Goal: Transaction & Acquisition: Purchase product/service

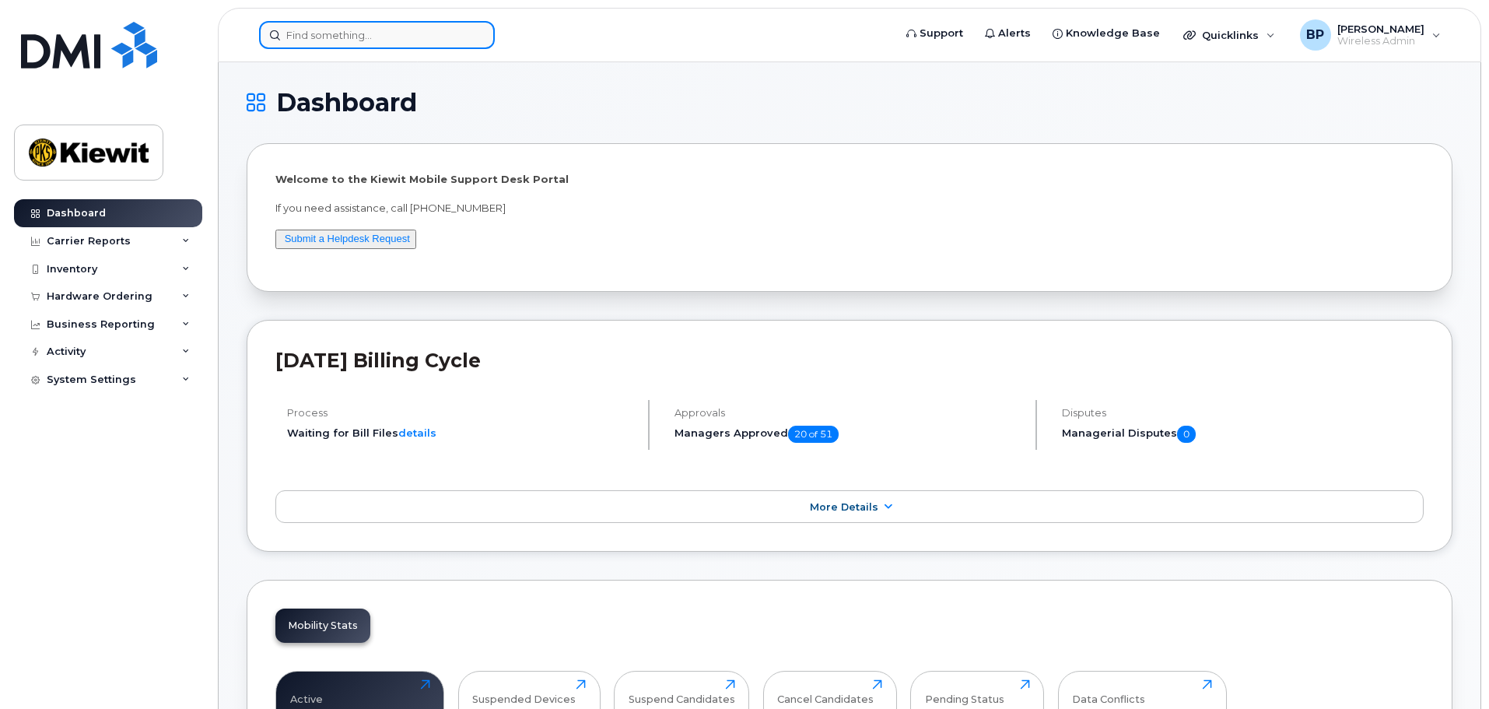
click at [304, 35] on input at bounding box center [377, 35] width 236 height 28
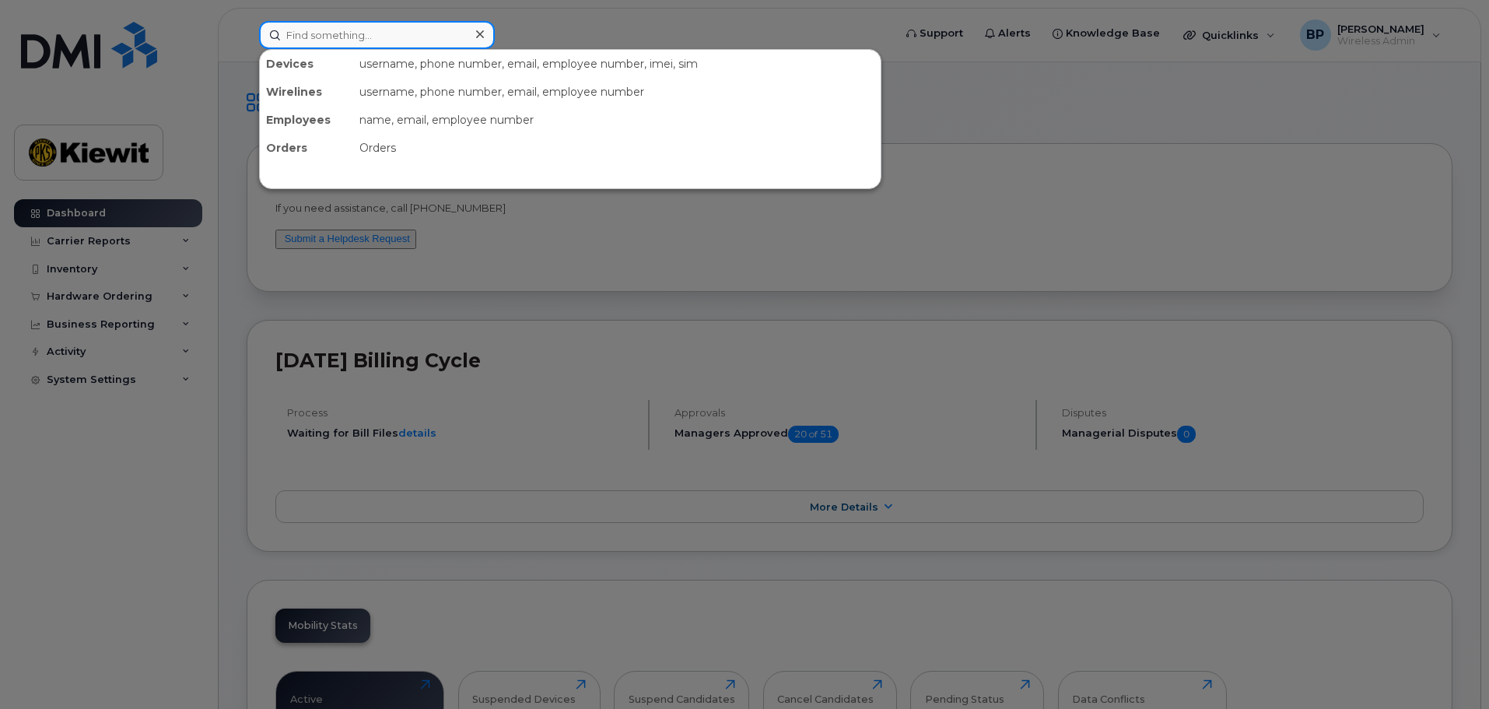
click at [318, 37] on input at bounding box center [377, 35] width 236 height 28
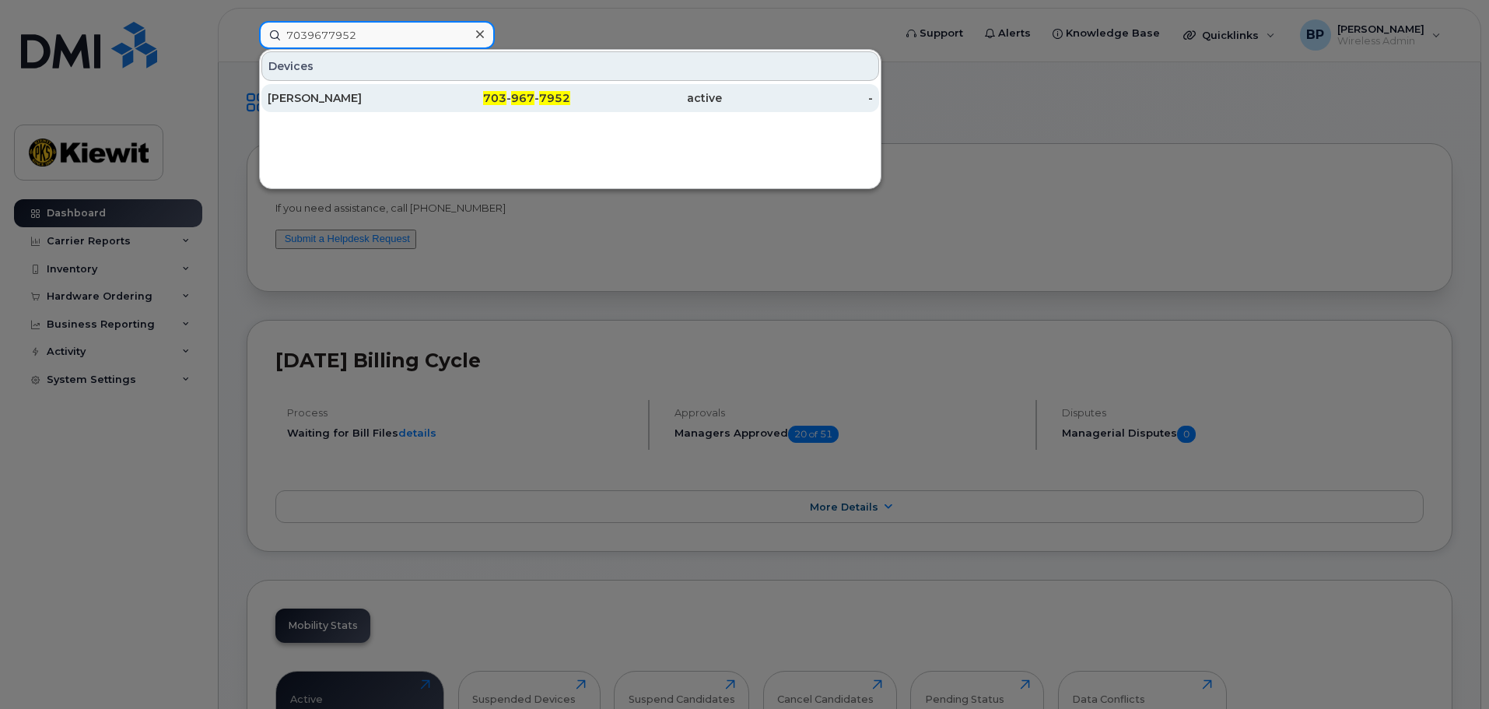
type input "7039677952"
click at [308, 96] on div "[PERSON_NAME]" at bounding box center [344, 98] width 152 height 16
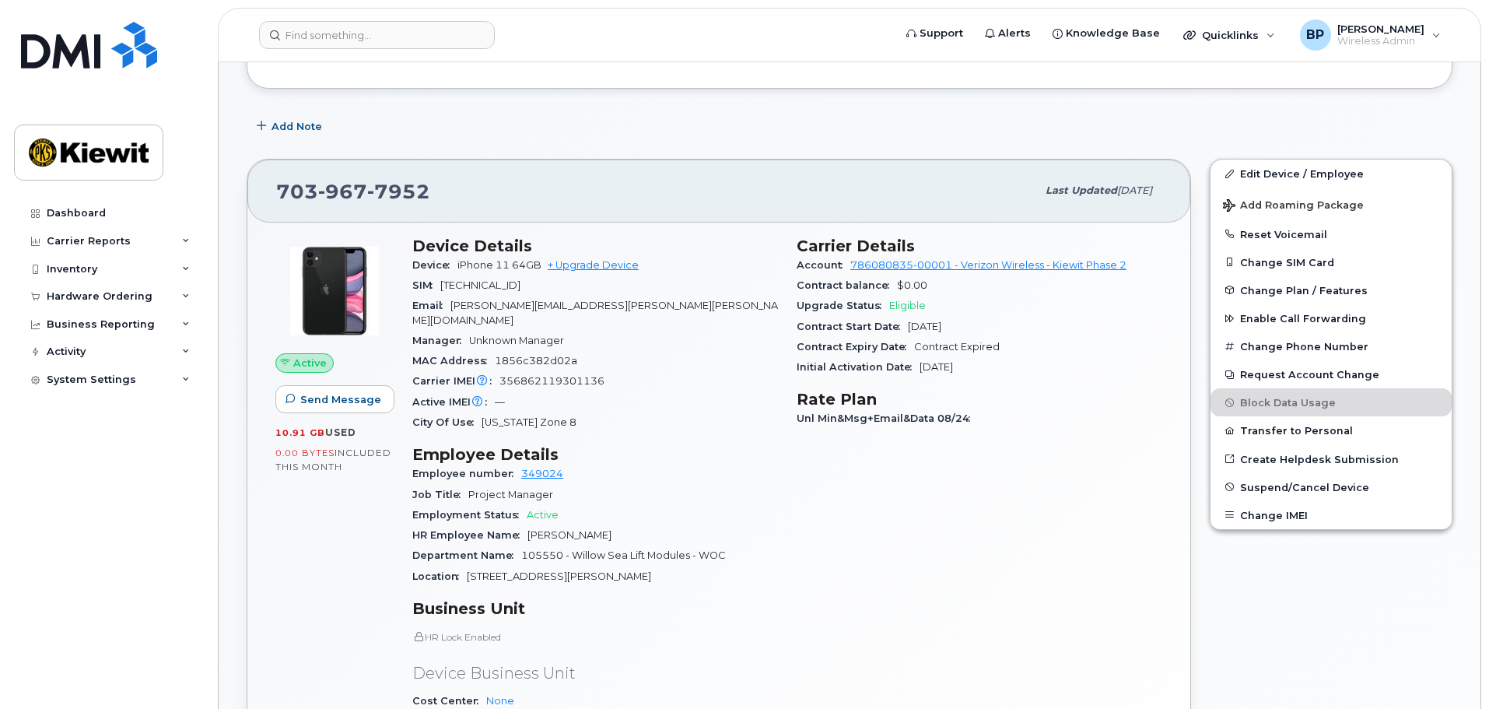
scroll to position [233, 0]
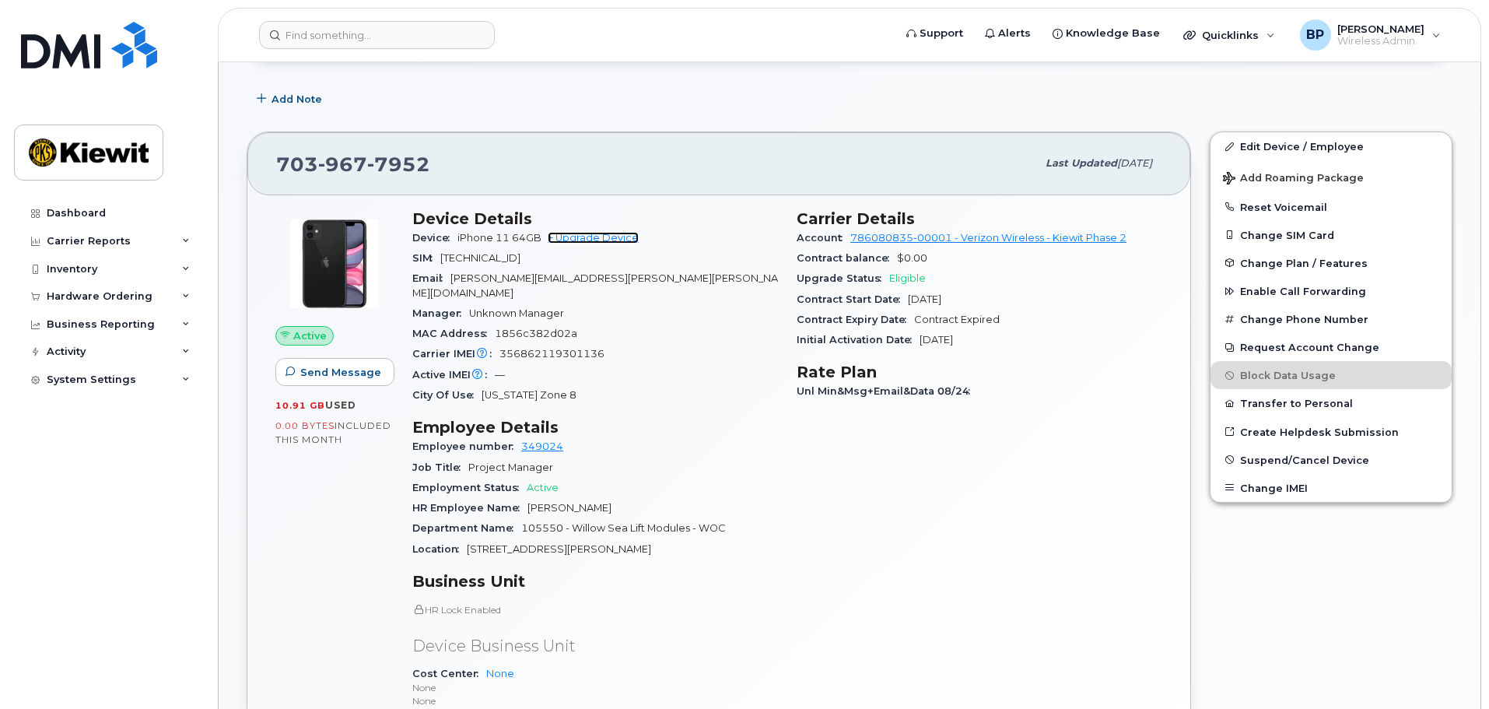
click at [603, 239] on link "+ Upgrade Device" at bounding box center [593, 238] width 91 height 12
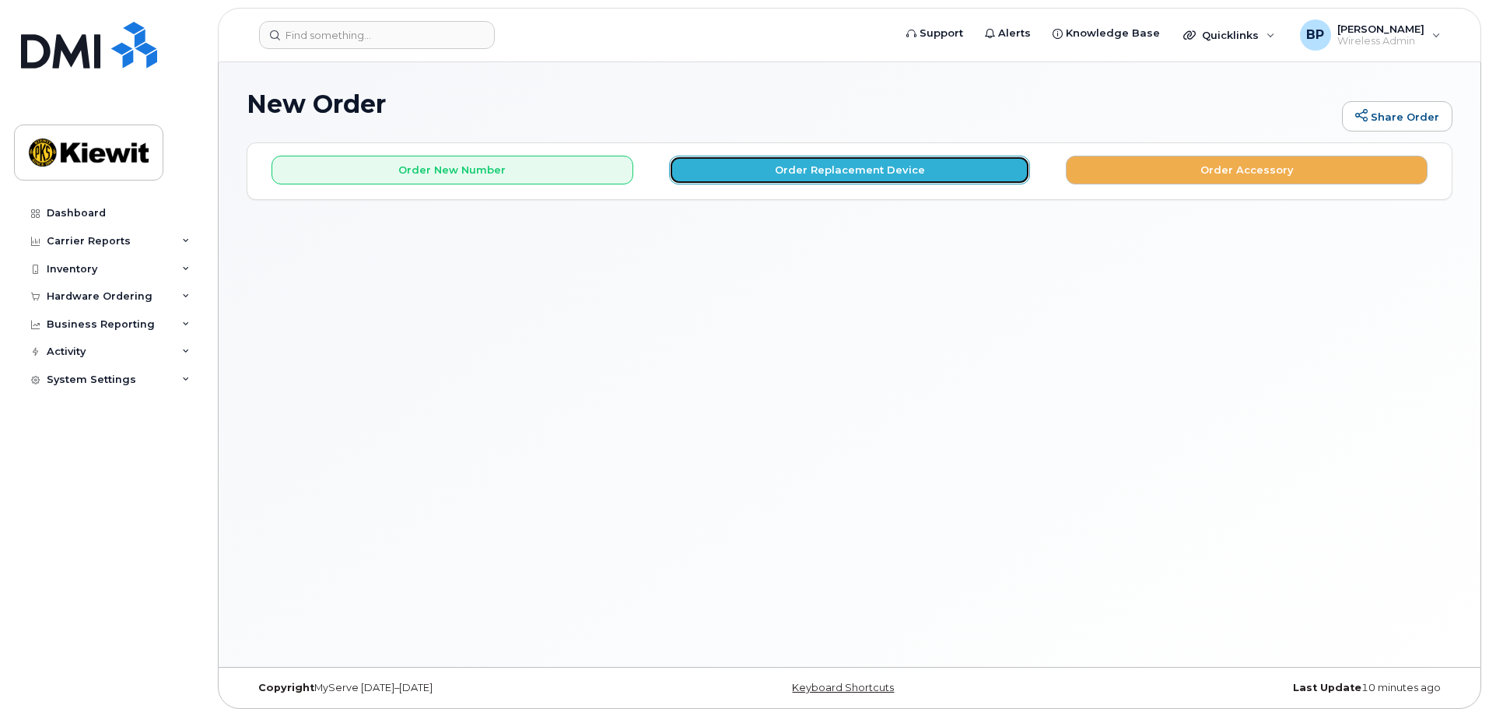
click at [795, 165] on button "Order Replacement Device" at bounding box center [850, 170] width 362 height 29
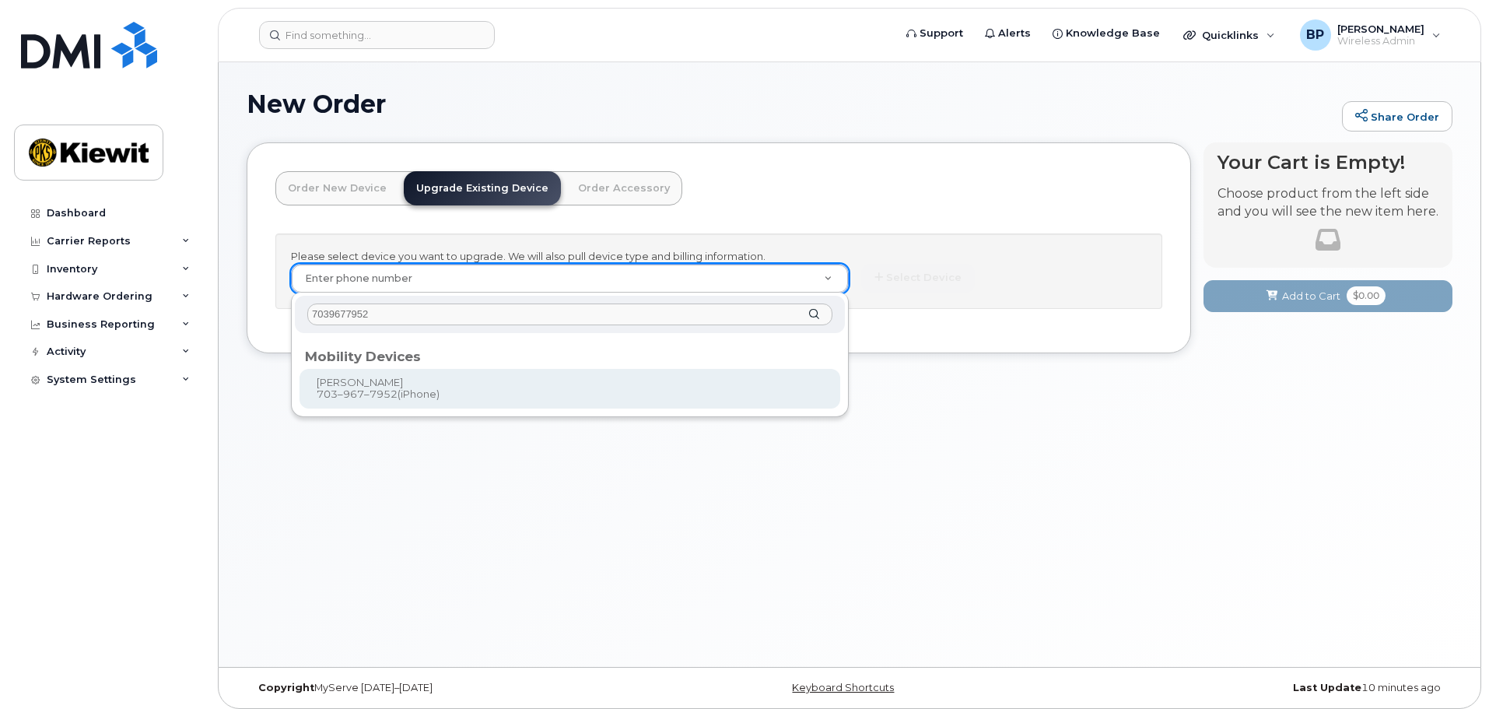
type input "7039677952"
type input "1171205"
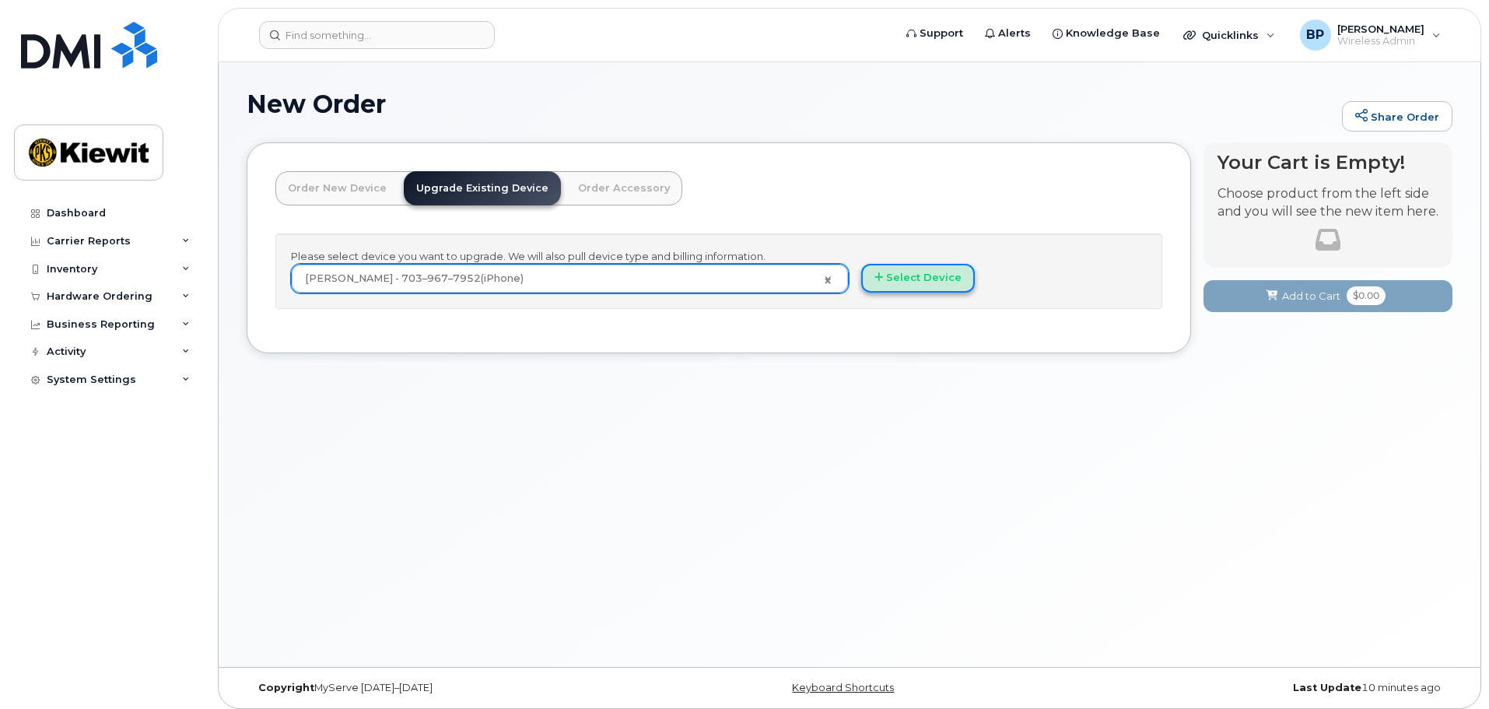
click at [913, 281] on button "Select Device" at bounding box center [918, 278] width 114 height 29
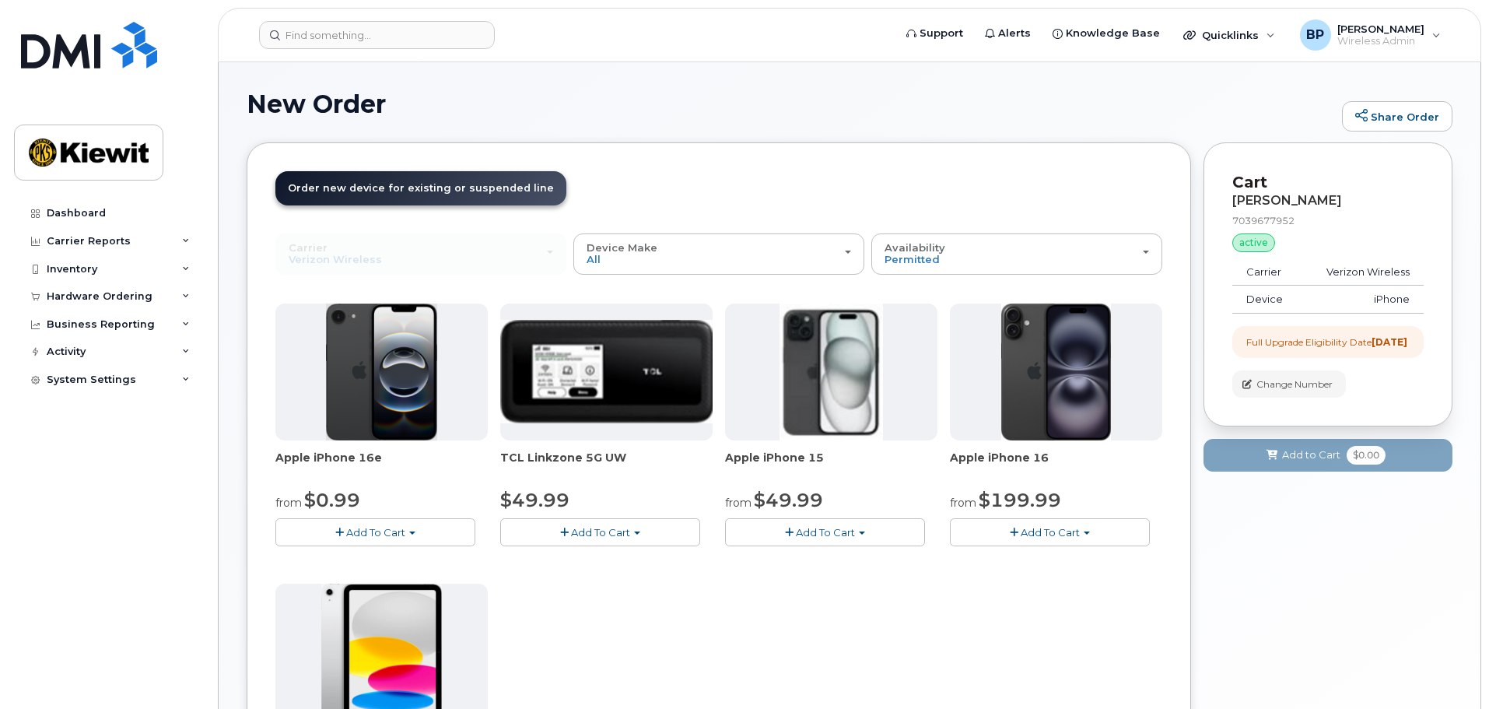
scroll to position [78, 0]
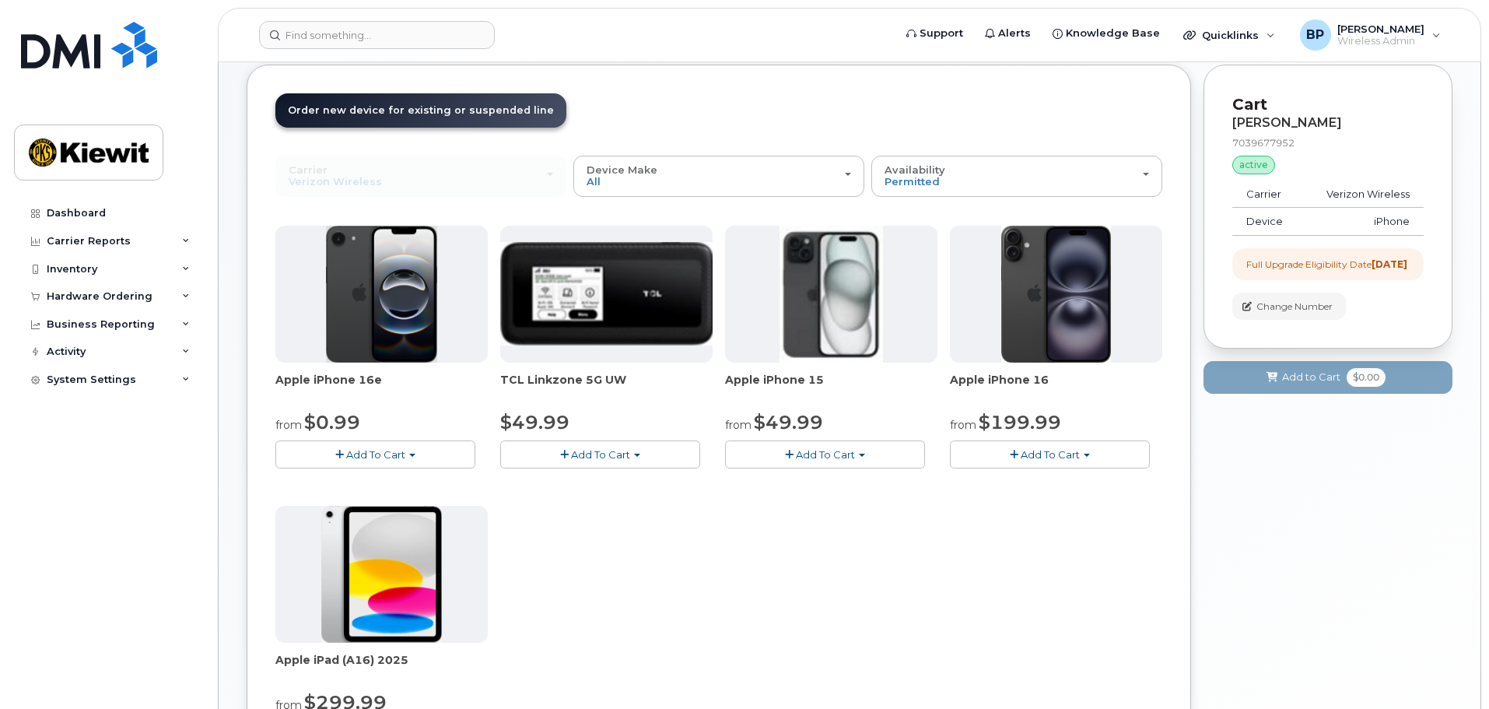
click at [813, 453] on span "Add To Cart" at bounding box center [825, 454] width 59 height 12
click at [814, 483] on link "$49.99 - 2 Year Upgrade (128GB)" at bounding box center [830, 483] width 202 height 19
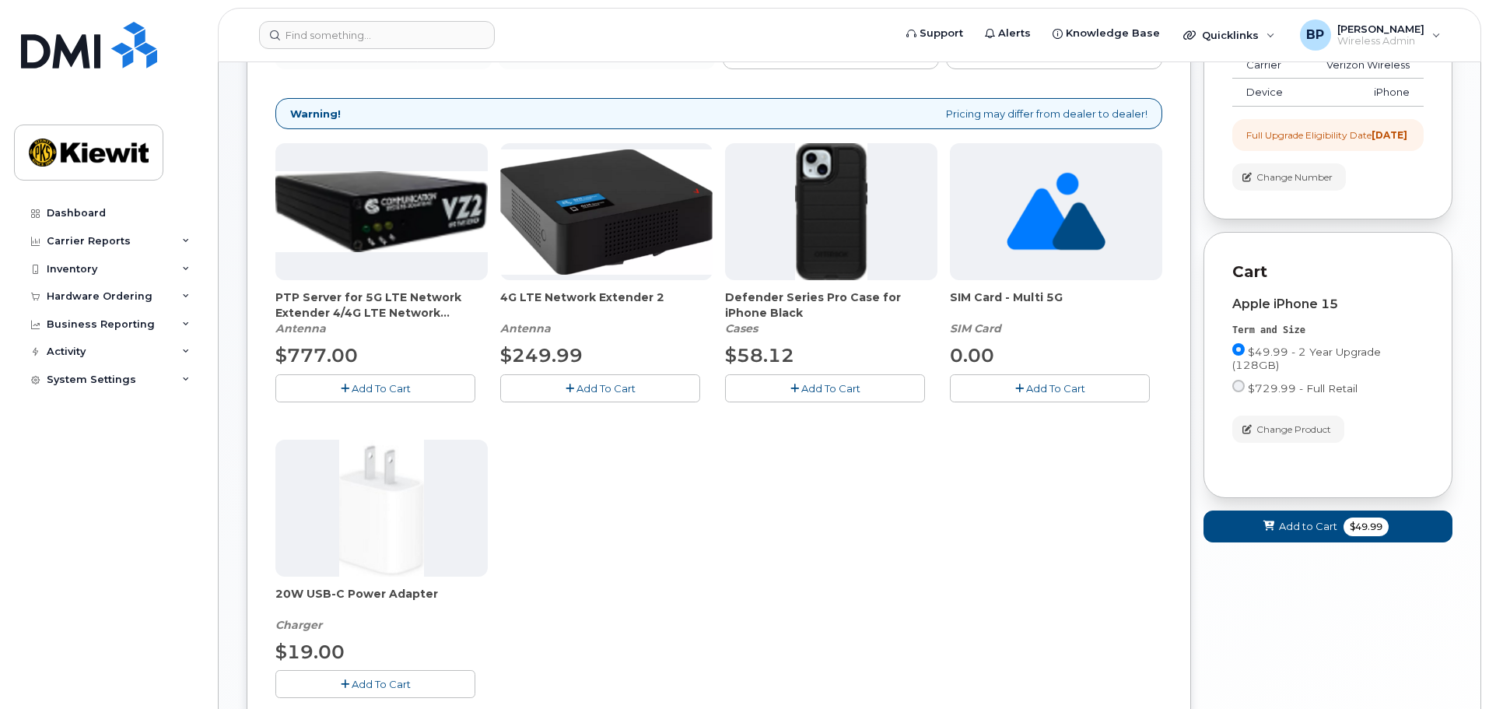
scroll to position [233, 0]
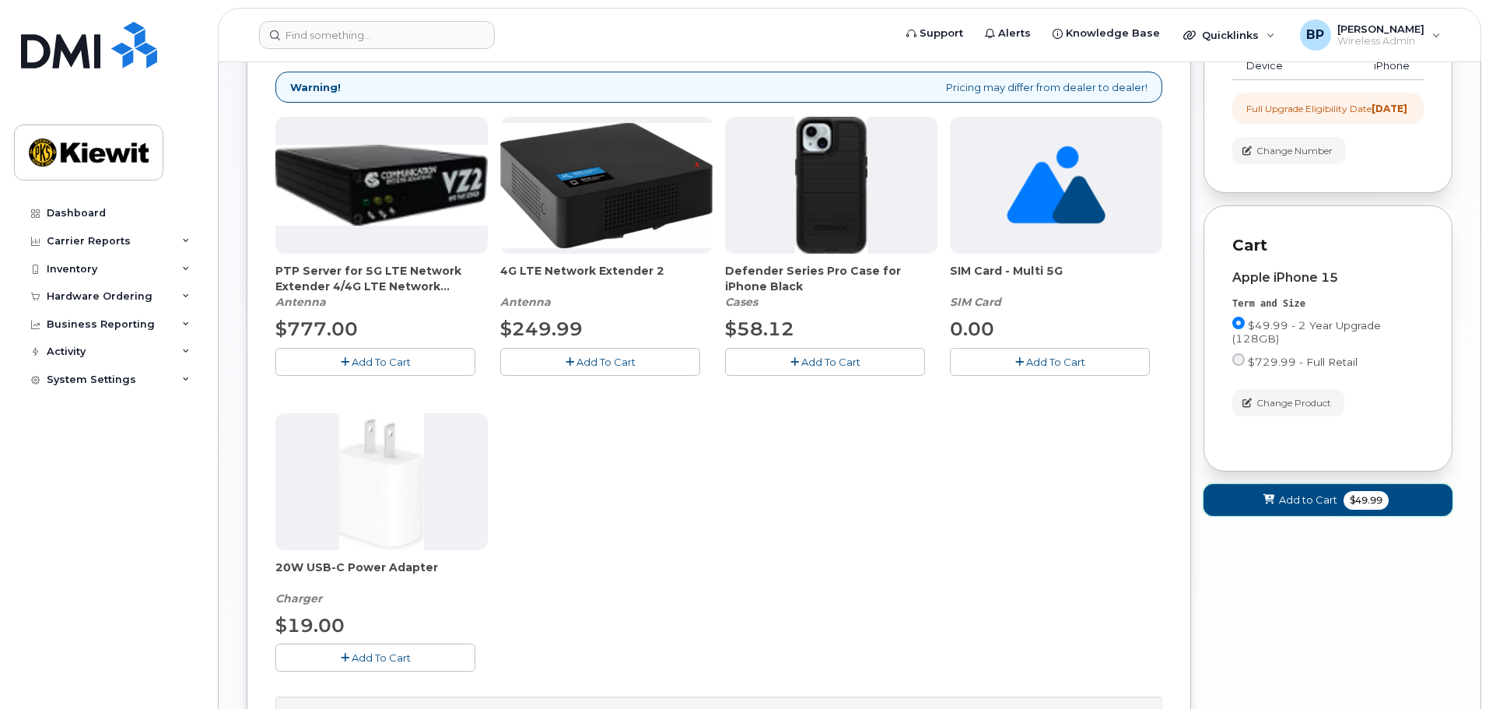
click at [1310, 507] on span "Add to Cart" at bounding box center [1308, 499] width 58 height 15
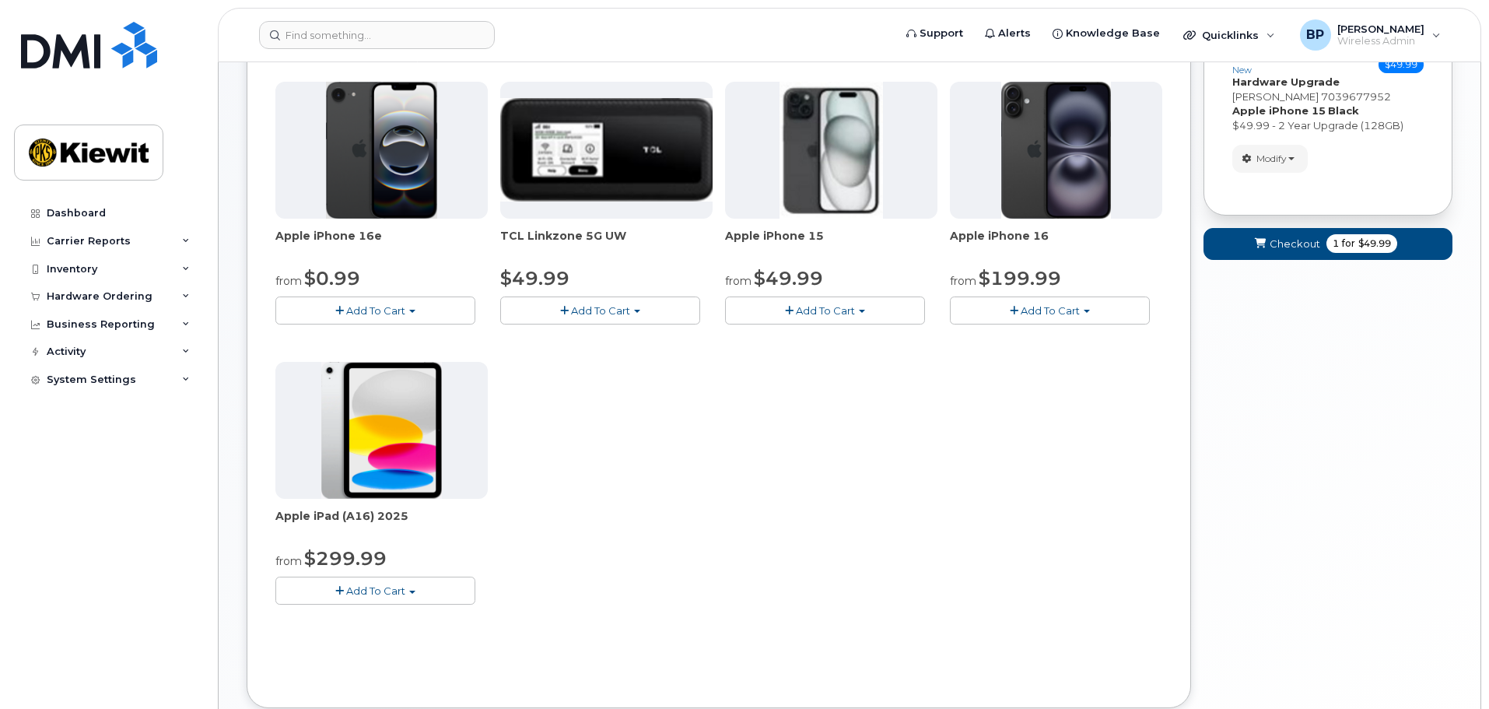
scroll to position [11, 0]
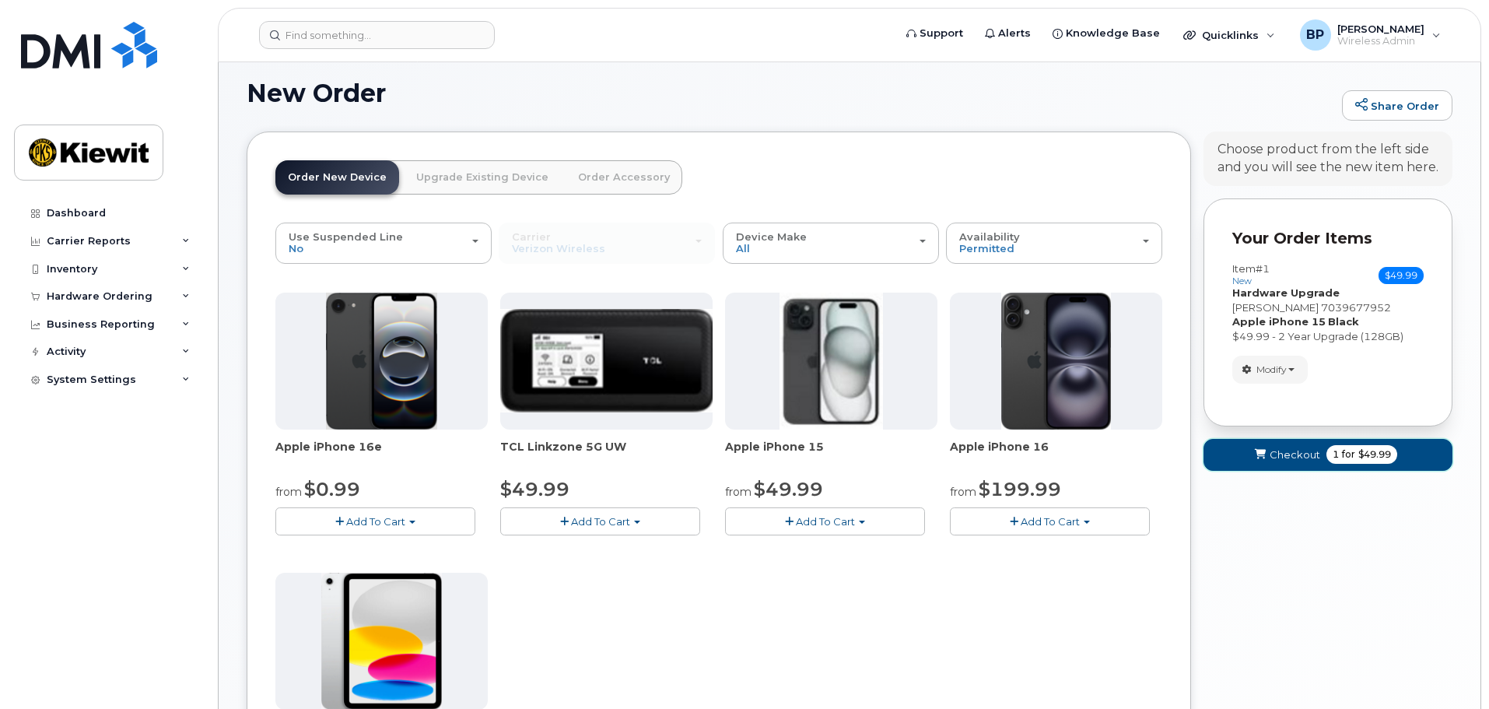
click at [1294, 458] on span "Checkout" at bounding box center [1294, 454] width 51 height 15
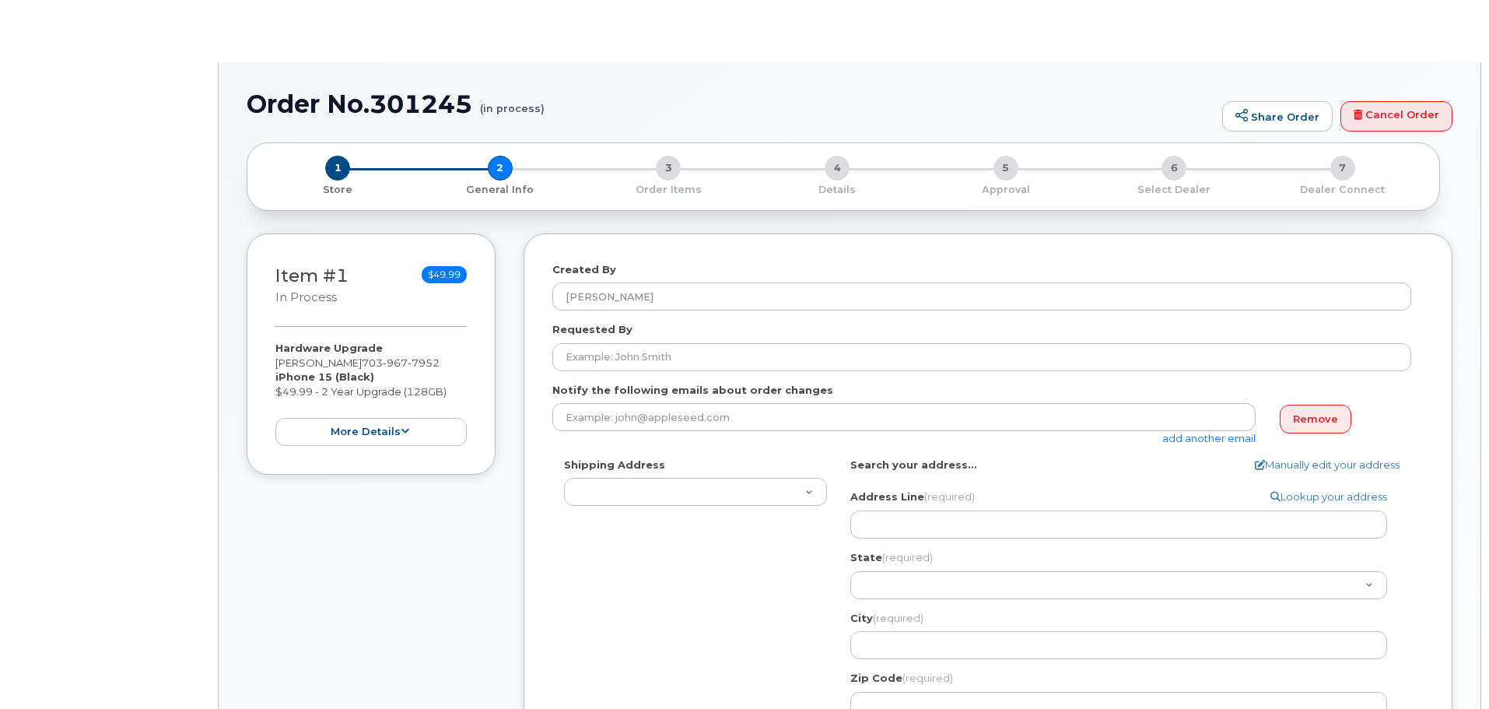
select select
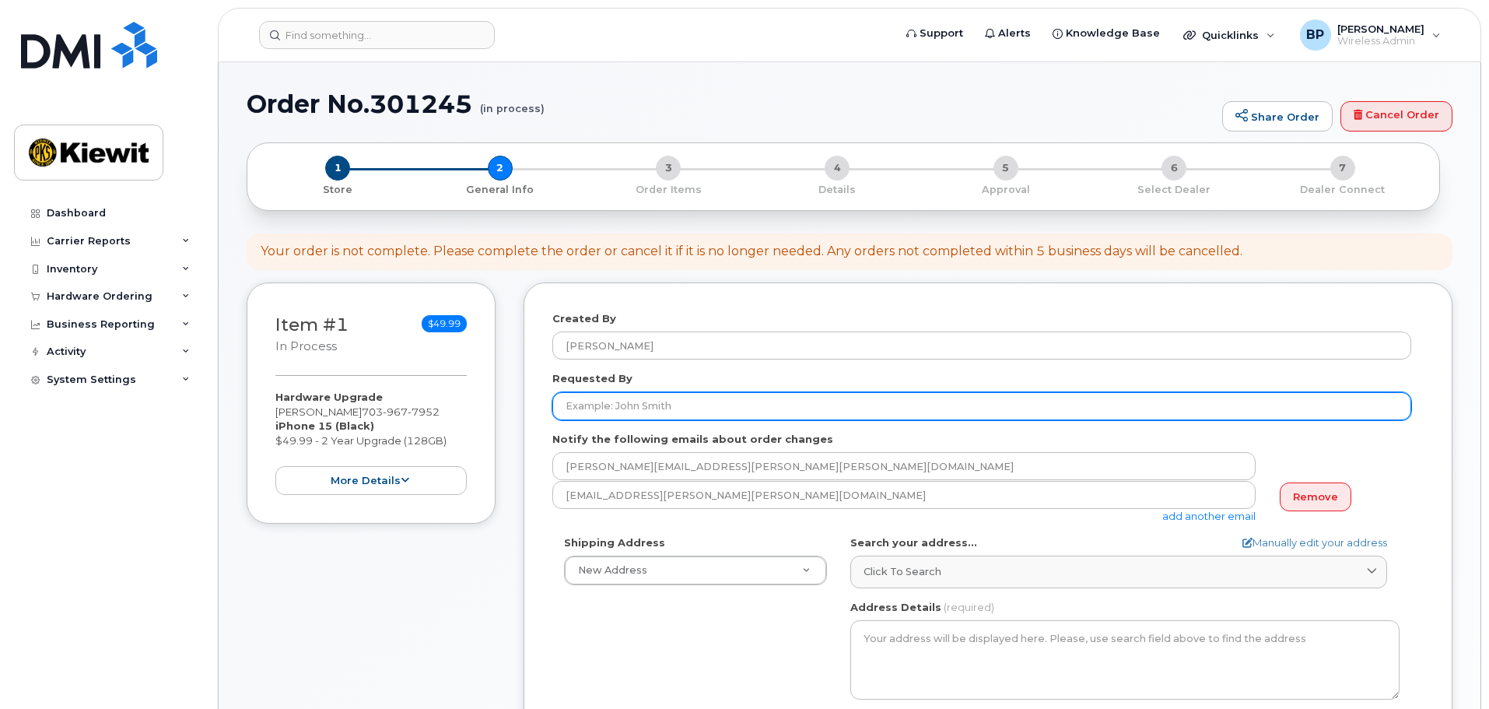
click at [648, 404] on input "Requested By" at bounding box center [981, 406] width 859 height 28
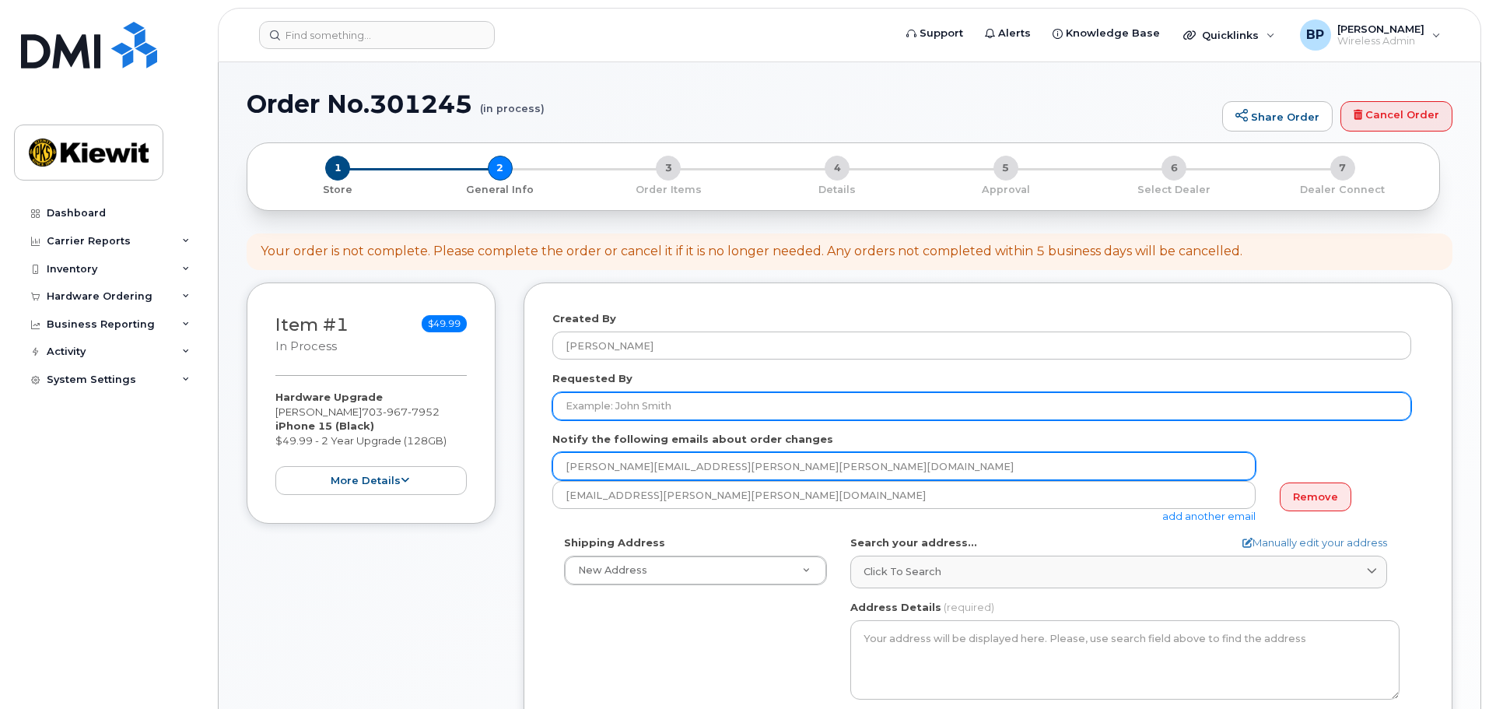
type input "[PERSON_NAME]"
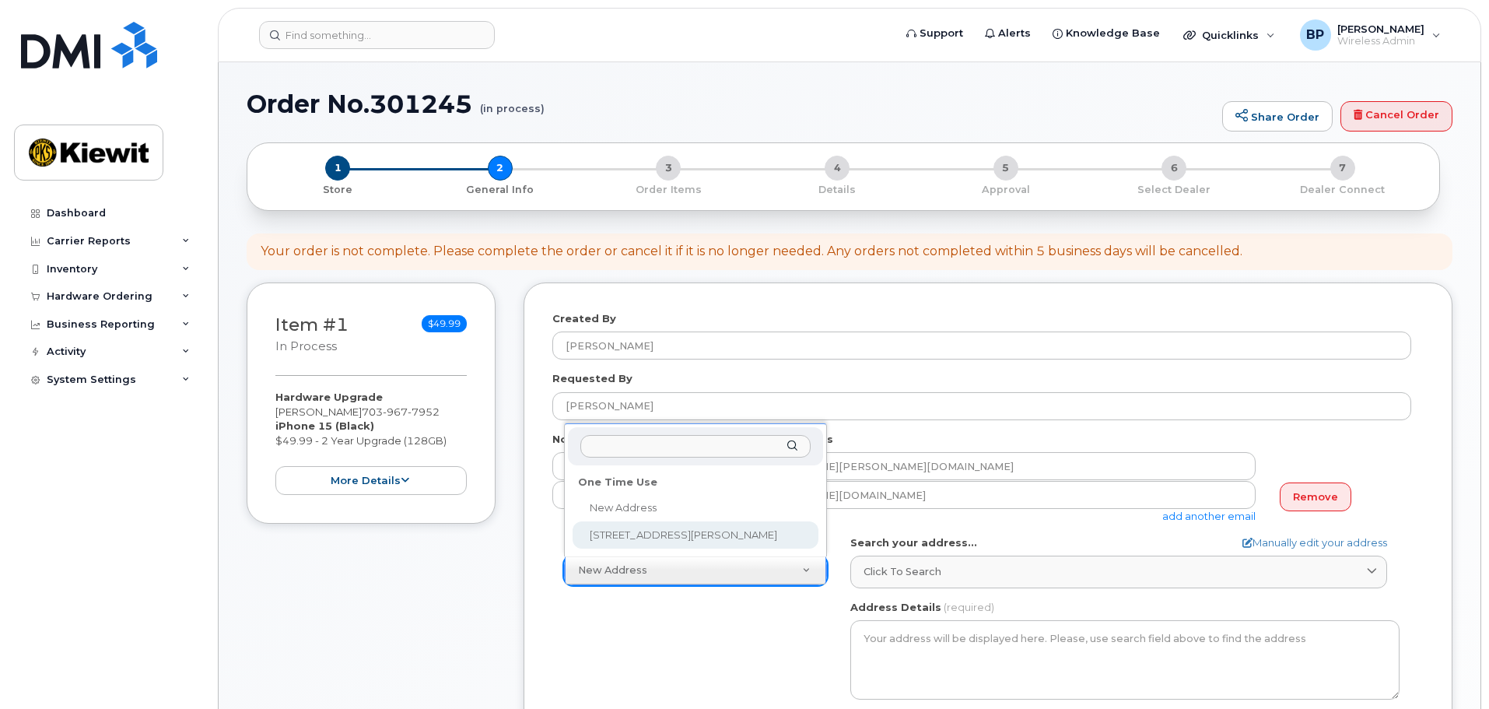
select select "2440 Kiewit Rd"
type textarea "2440 Kiewit Rd INGLESIDE TX 78362-5100 UNITED STATES"
type input "Attn: Belen Pena / J.Granados"
type input "3613856173"
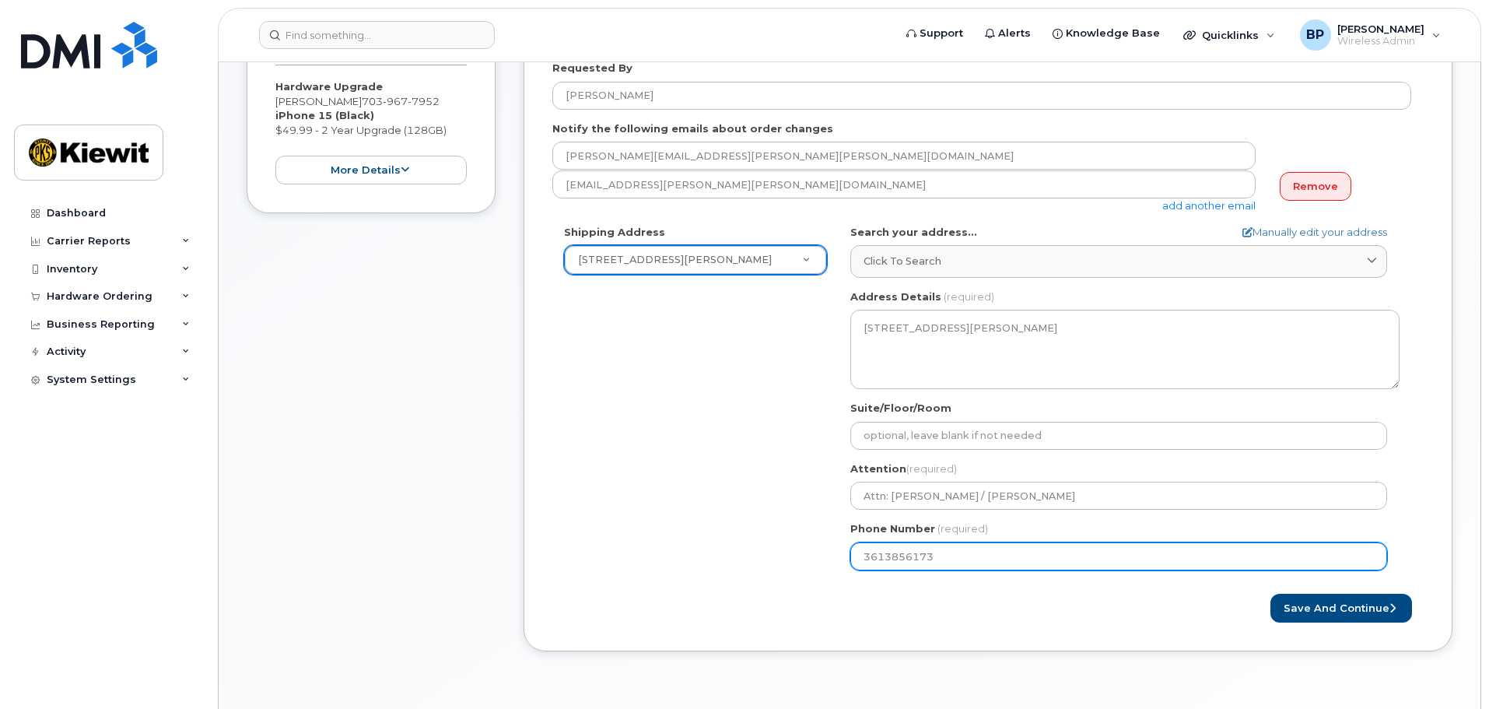
scroll to position [311, 0]
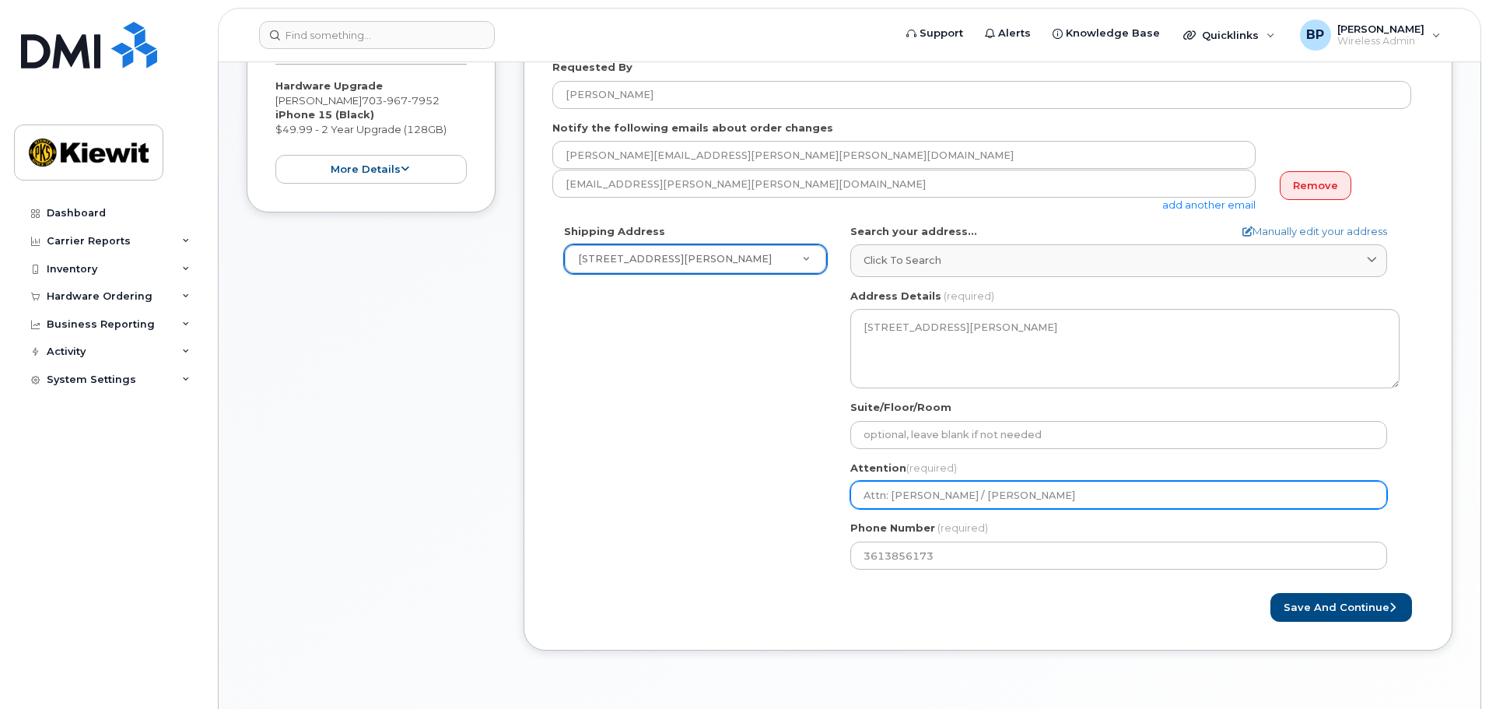
click at [1018, 495] on input "Attn: Belen Pena / J.Granados" at bounding box center [1118, 495] width 537 height 28
select select
type input "Attn: Belen Pena / J.Granado"
select select
type input "Attn: Belen Pena / J.Granad"
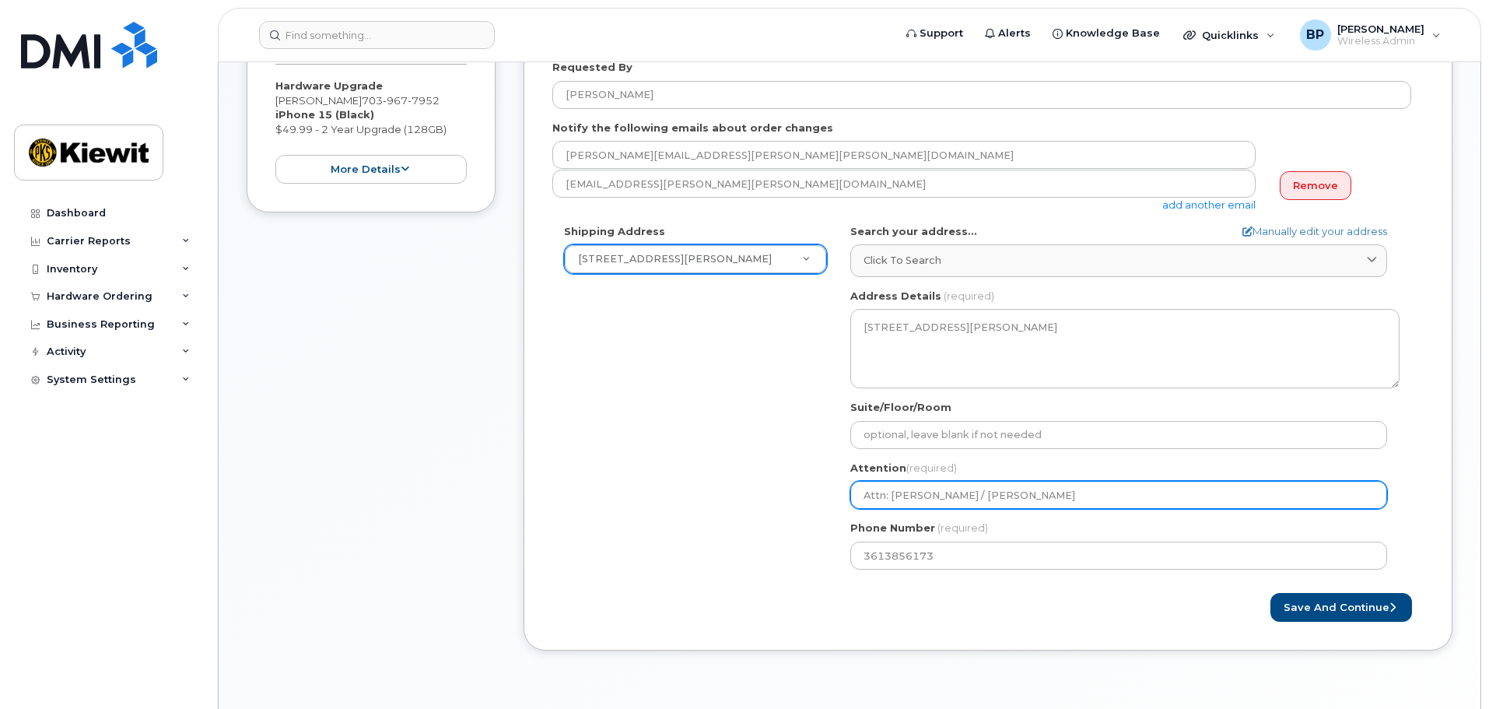
select select
type input "Attn: Belen Pena / J.Grana"
select select
type input "Attn: Belen Pena / J.Gran"
select select
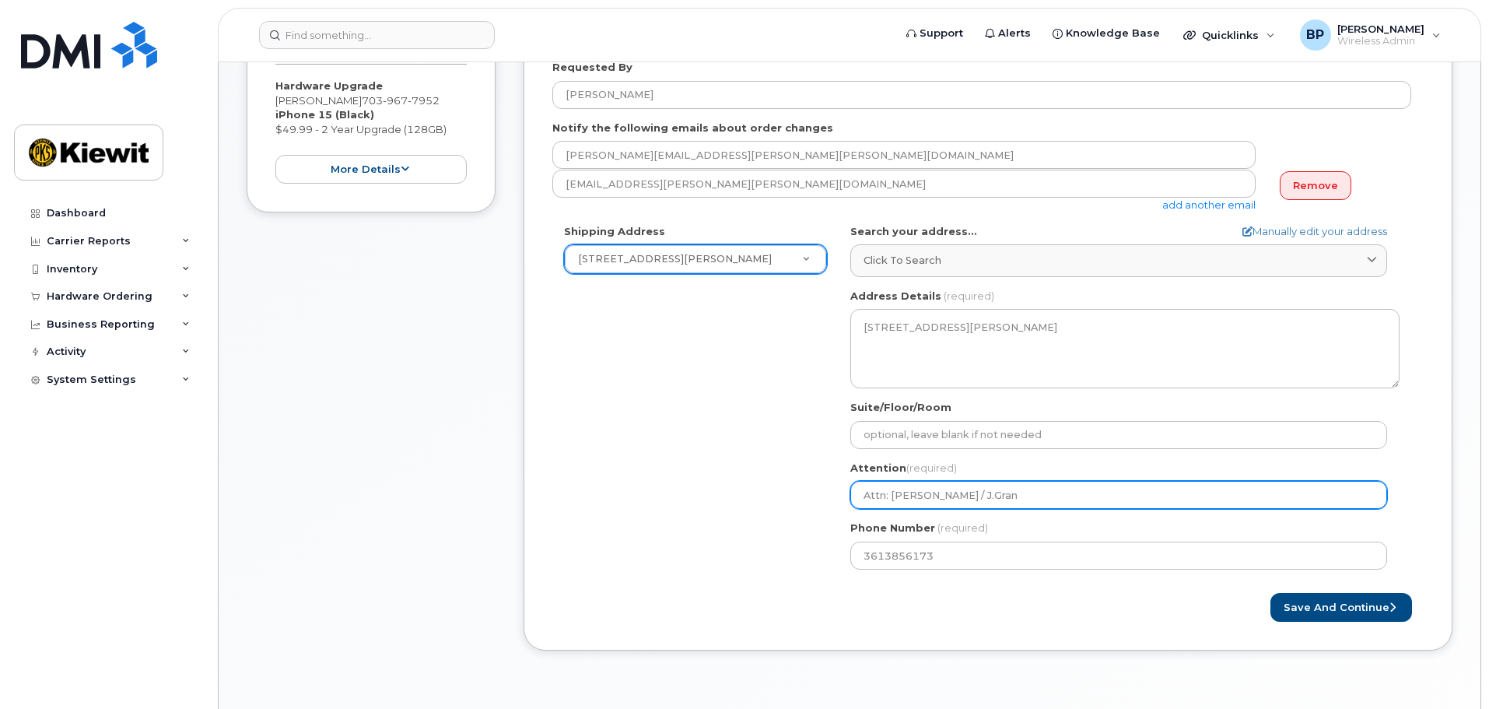
type input "Attn: Belen Pena / J.Gra"
select select
type input "Attn: Belen Pena / J.Gr"
select select
type input "Attn: Belen Pena / J.G"
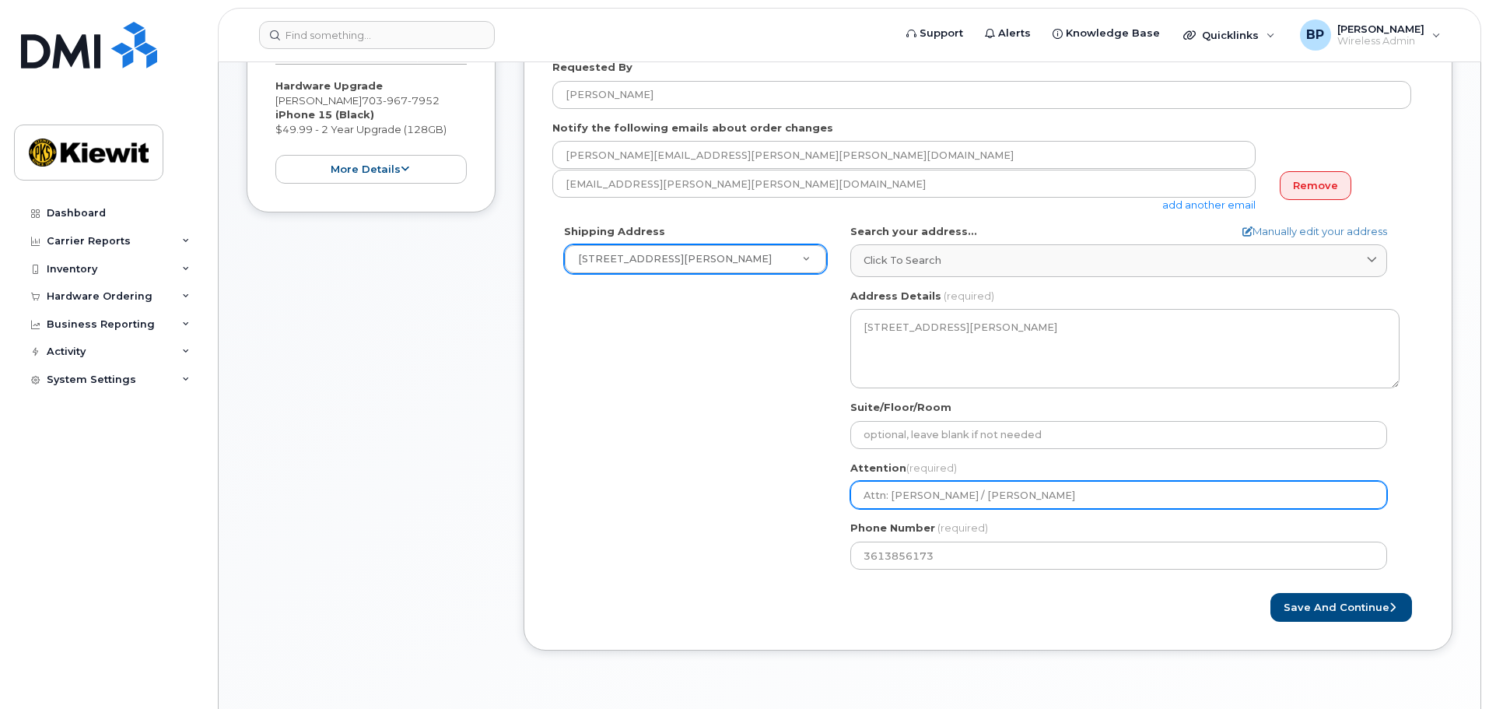
select select
type input "Attn: Belen Pena / J."
select select
type input "Attn: Belen Pena / J"
select select
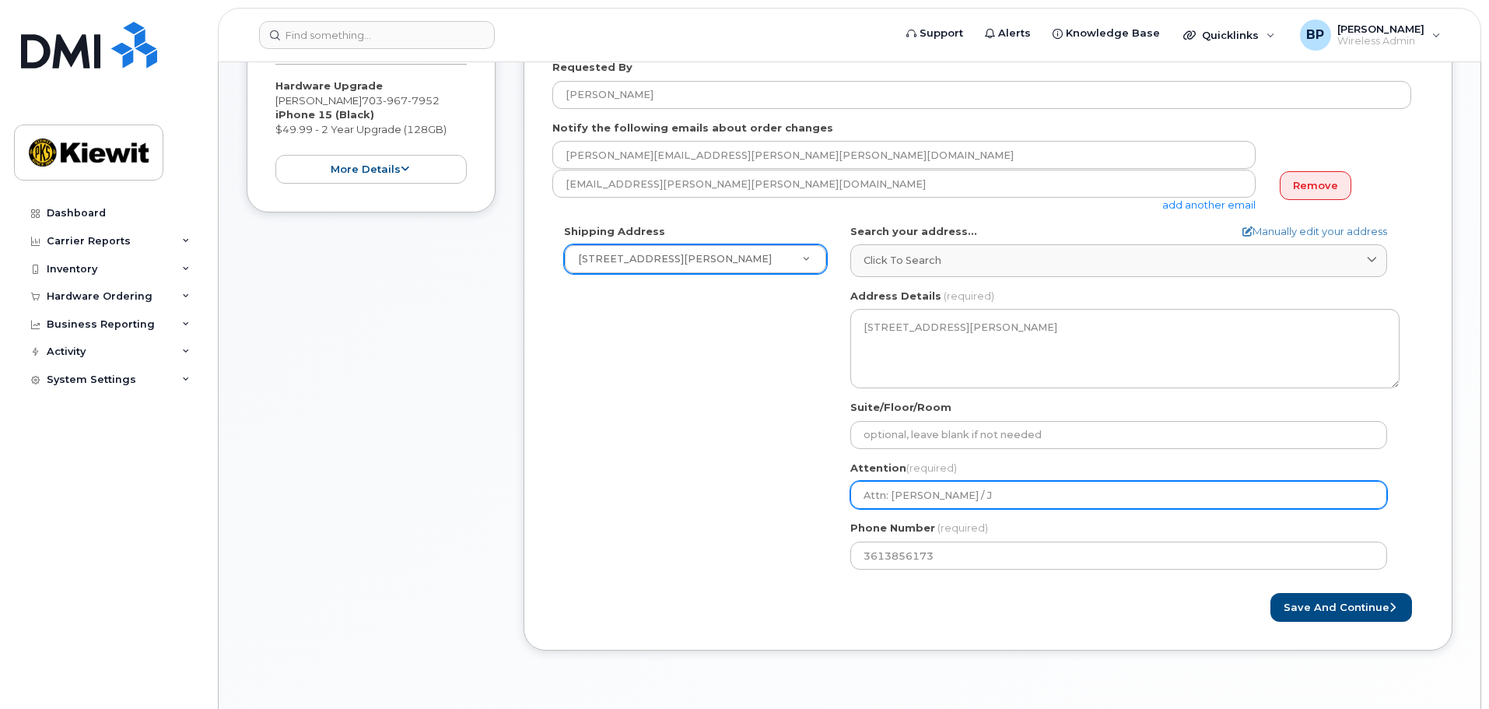
type input "Attn: Belen Pena /"
select select
type input "Attn: Belen Pena / Q"
select select
type input "Attn: Belen Pena / Q."
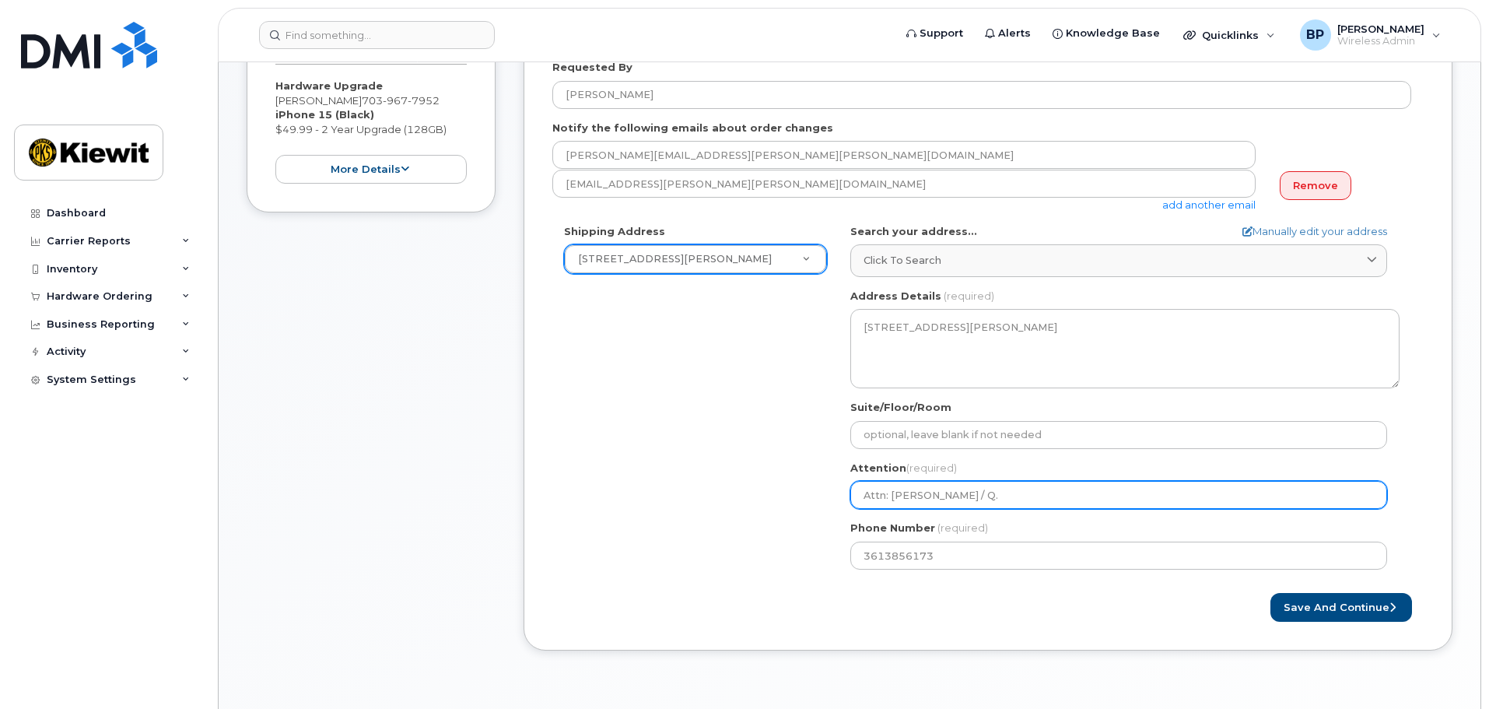
select select
type input "Attn: Belen Pena / Q. T"
select select
type input "Attn: Belen Pena / Q. Ta"
select select
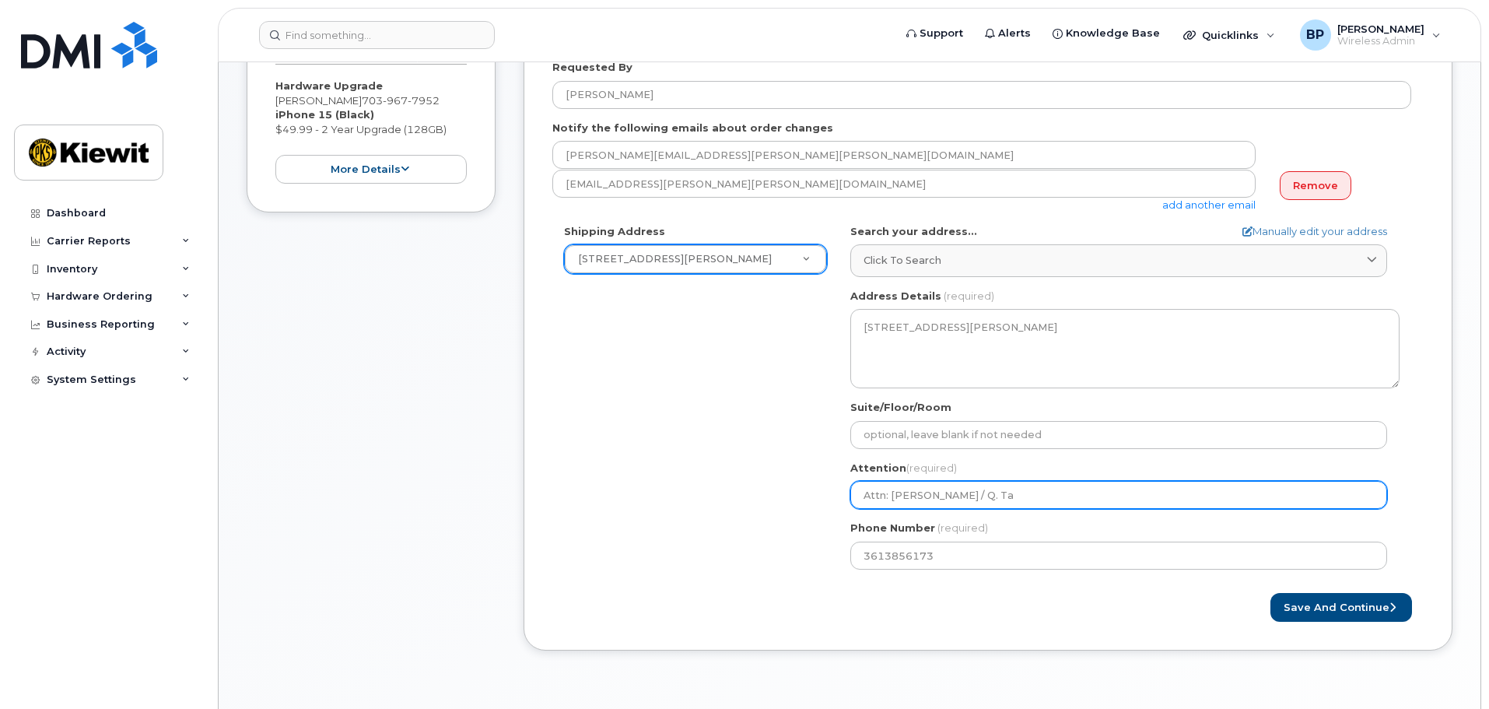
type input "Attn: Belen Pena / Q. Tay"
select select
type input "Attn: Belen Pena / Q. Tayl"
select select
type input "Attn: Belen Pena / Q. Taylo"
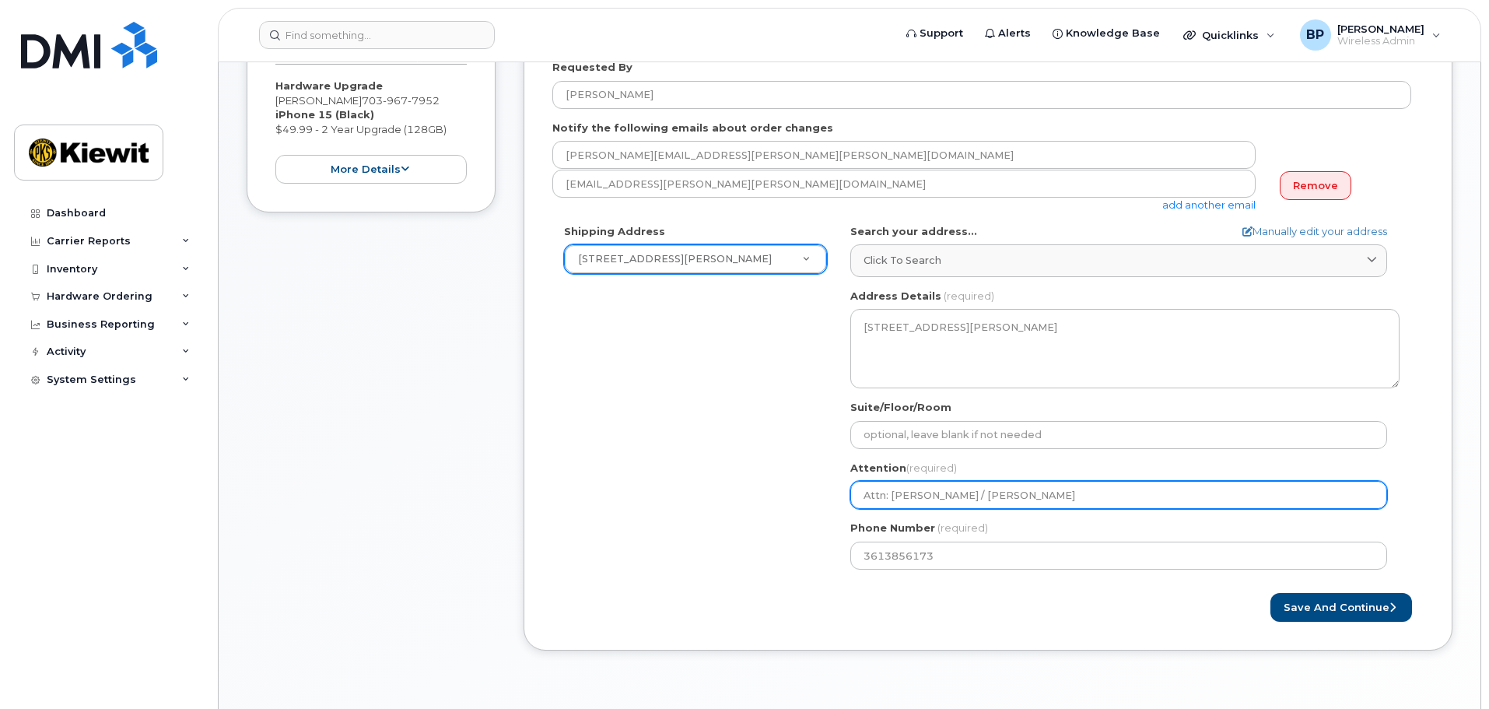
select select
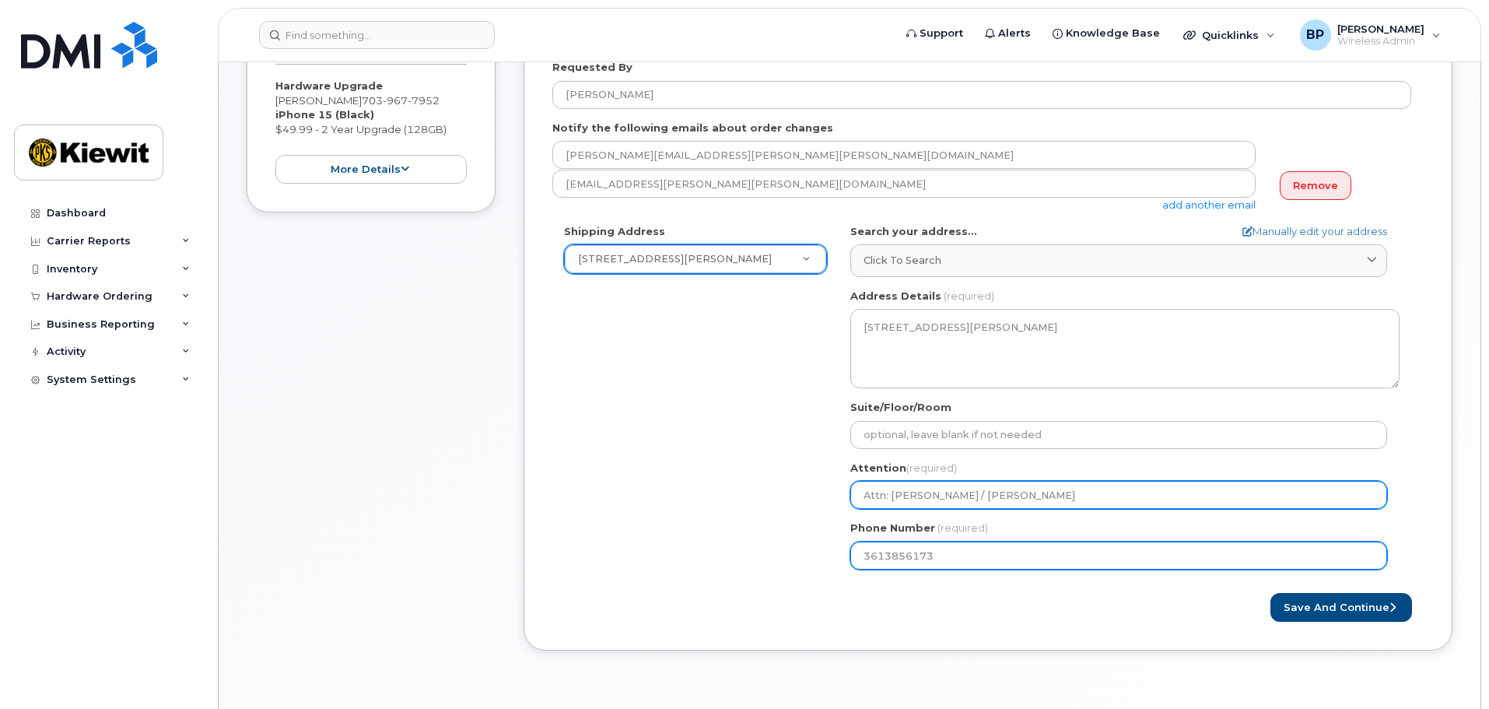
type input "Attn: [PERSON_NAME] / [PERSON_NAME]"
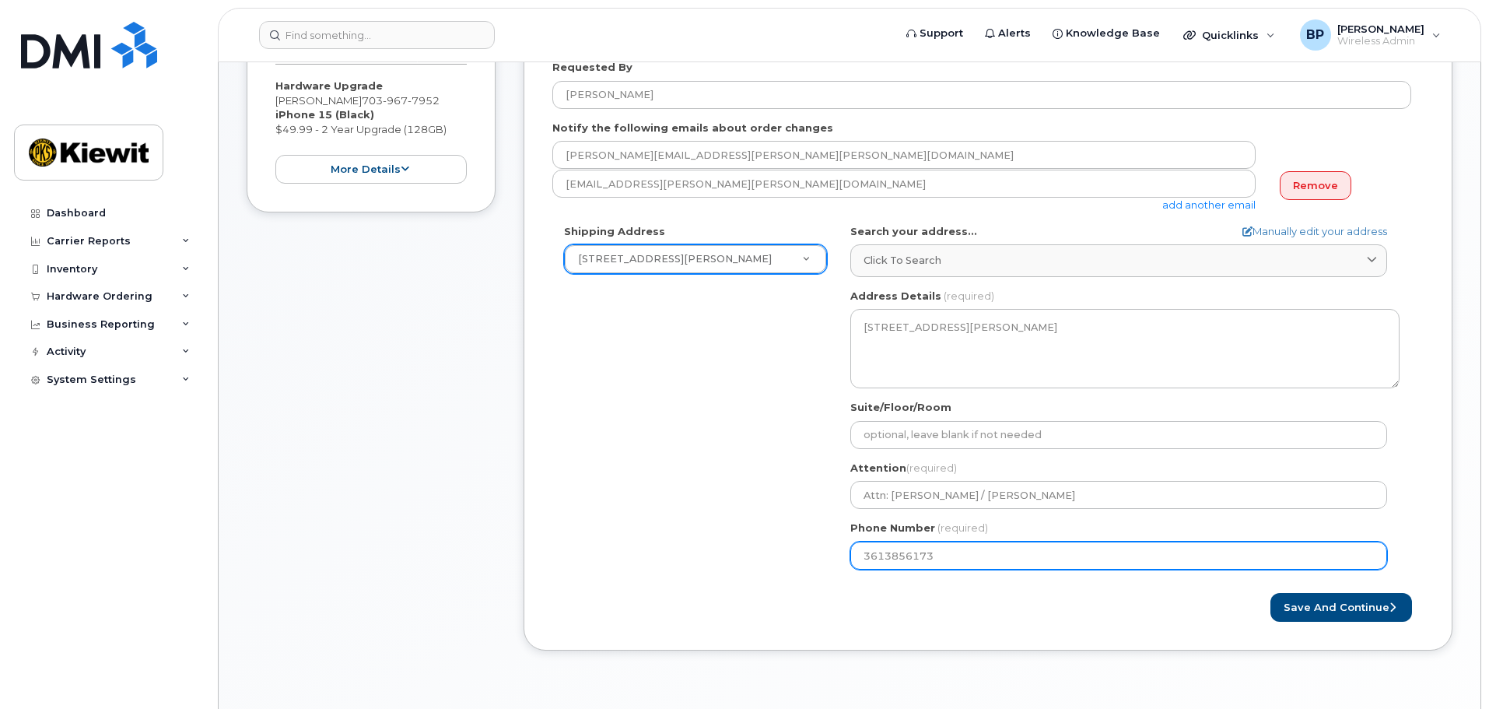
drag, startPoint x: 939, startPoint y: 551, endPoint x: 828, endPoint y: 551, distance: 111.2
click at [828, 551] on div "Shipping Address 2440 Kiewit Rd New Address 2440 Kiewit Rd TX Ingleside Search …" at bounding box center [981, 402] width 859 height 357
select select
type input "703967795"
select select
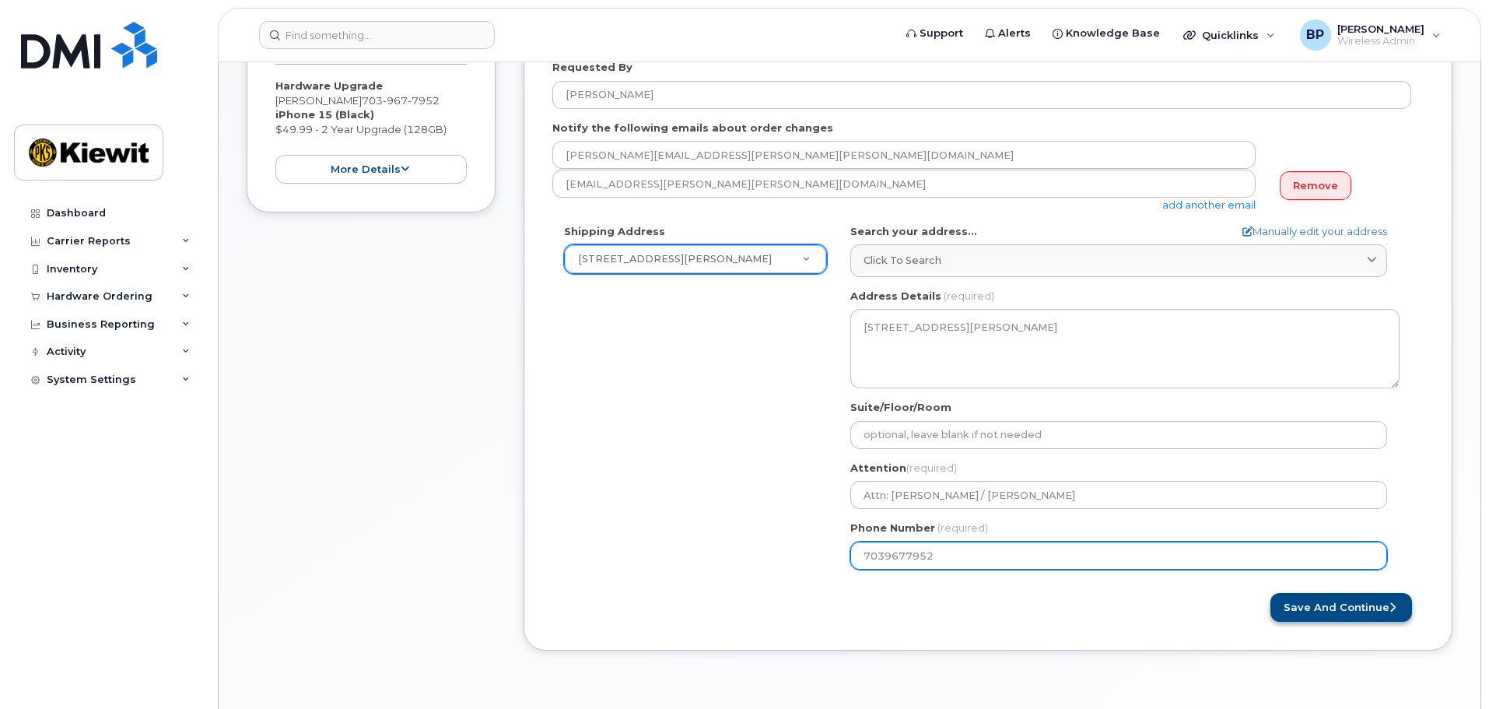
type input "7039677952"
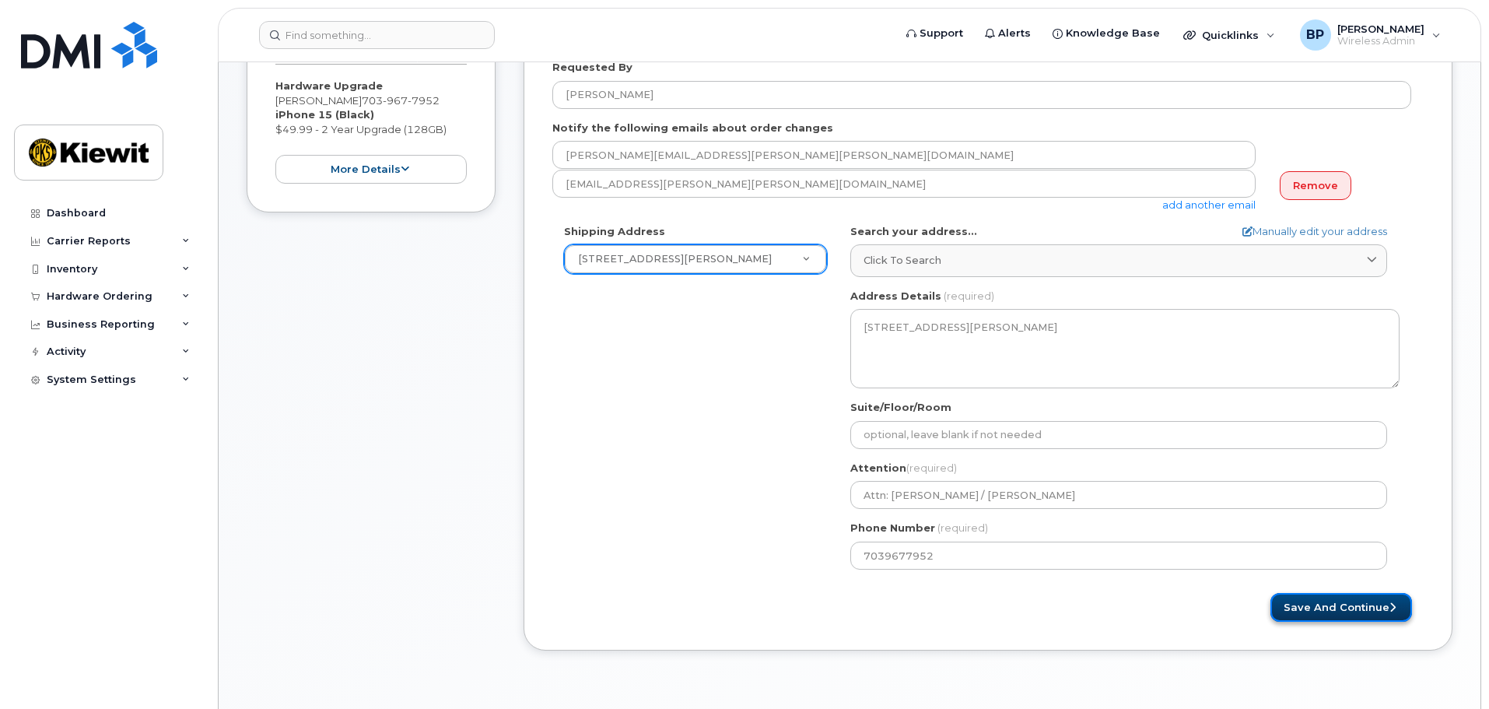
click at [1319, 609] on button "Save and Continue" at bounding box center [1341, 607] width 142 height 29
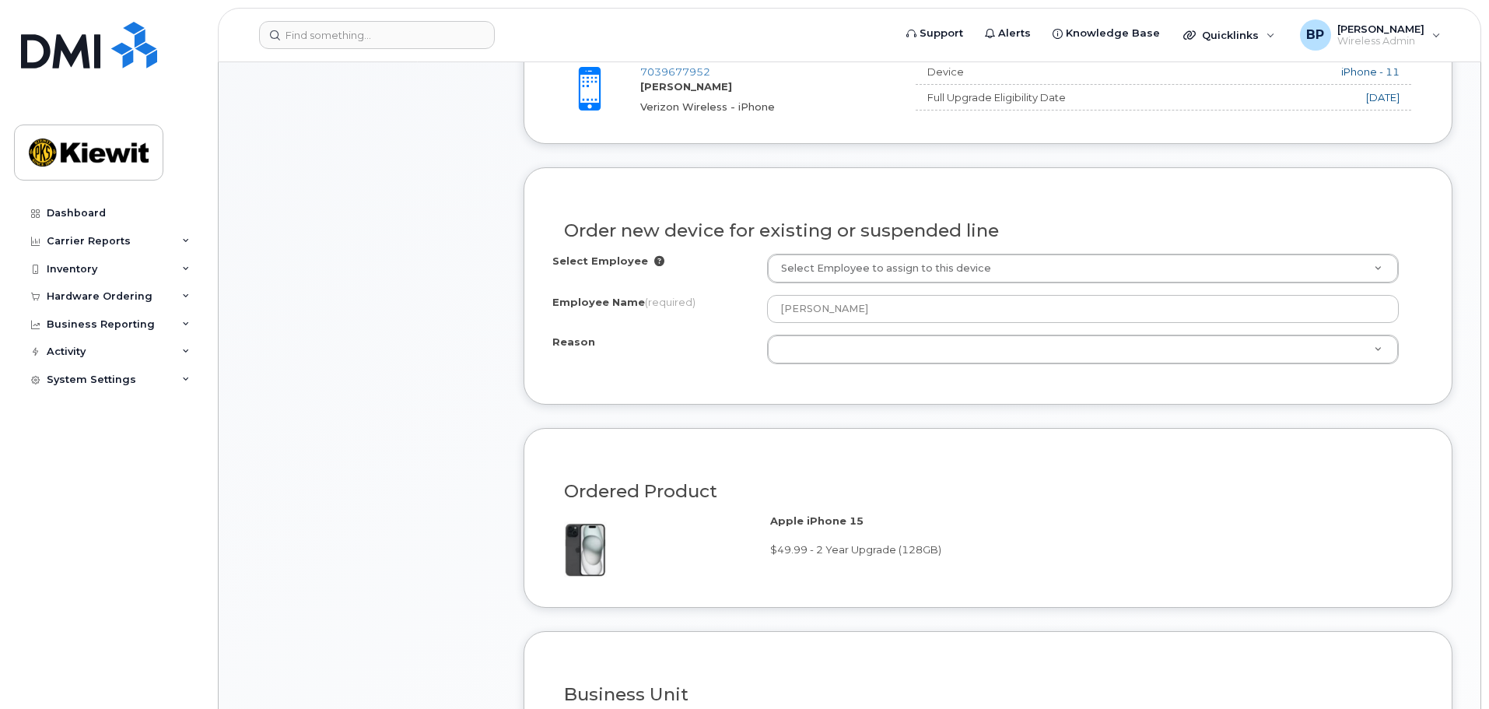
scroll to position [622, 0]
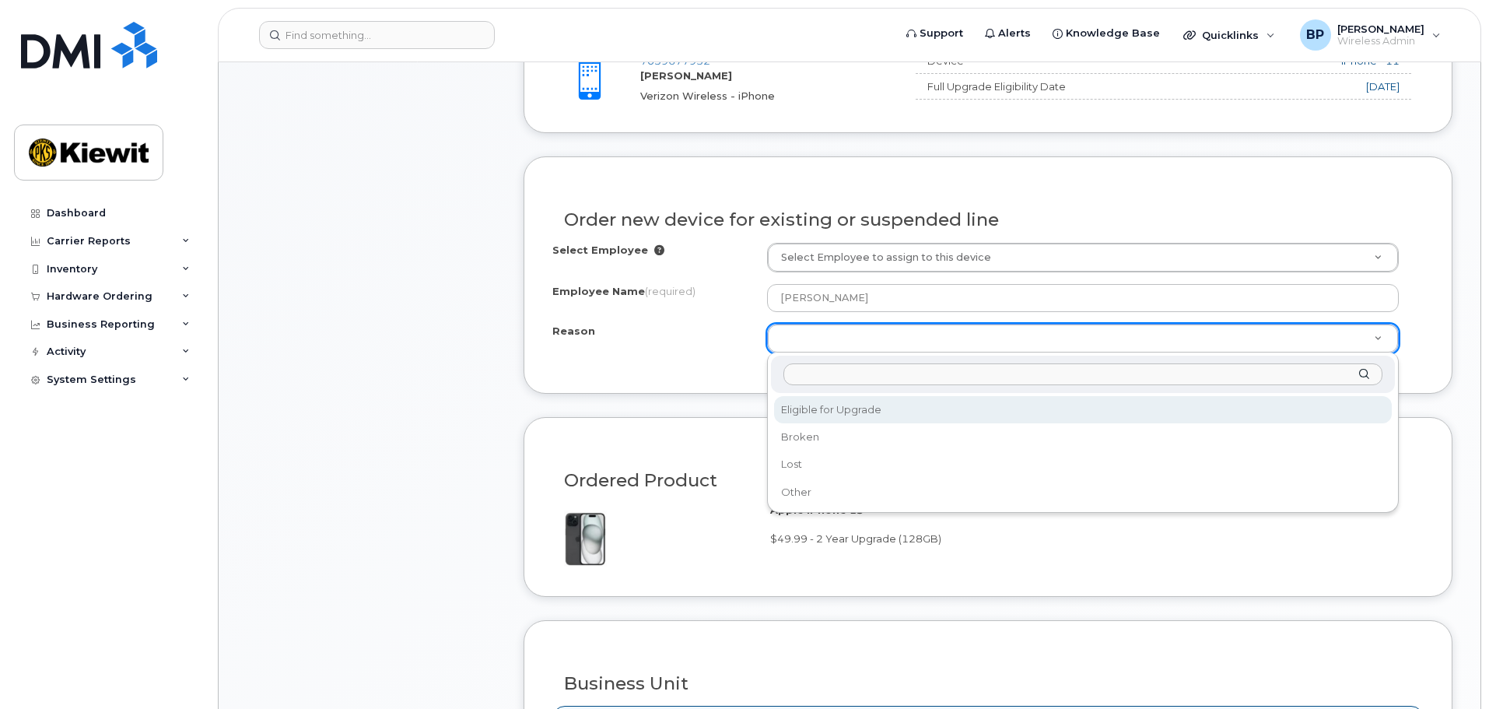
select select "eligible_for_upgrade"
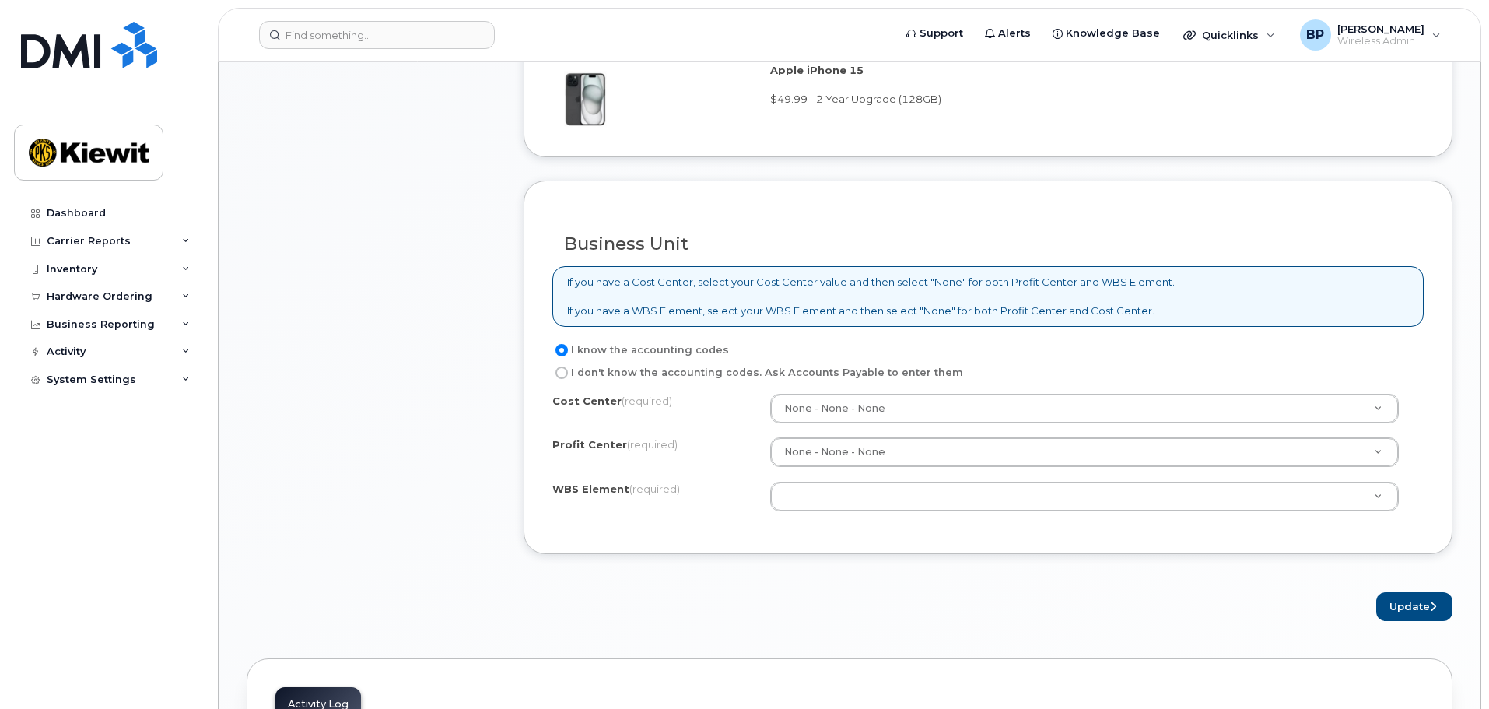
scroll to position [1089, 0]
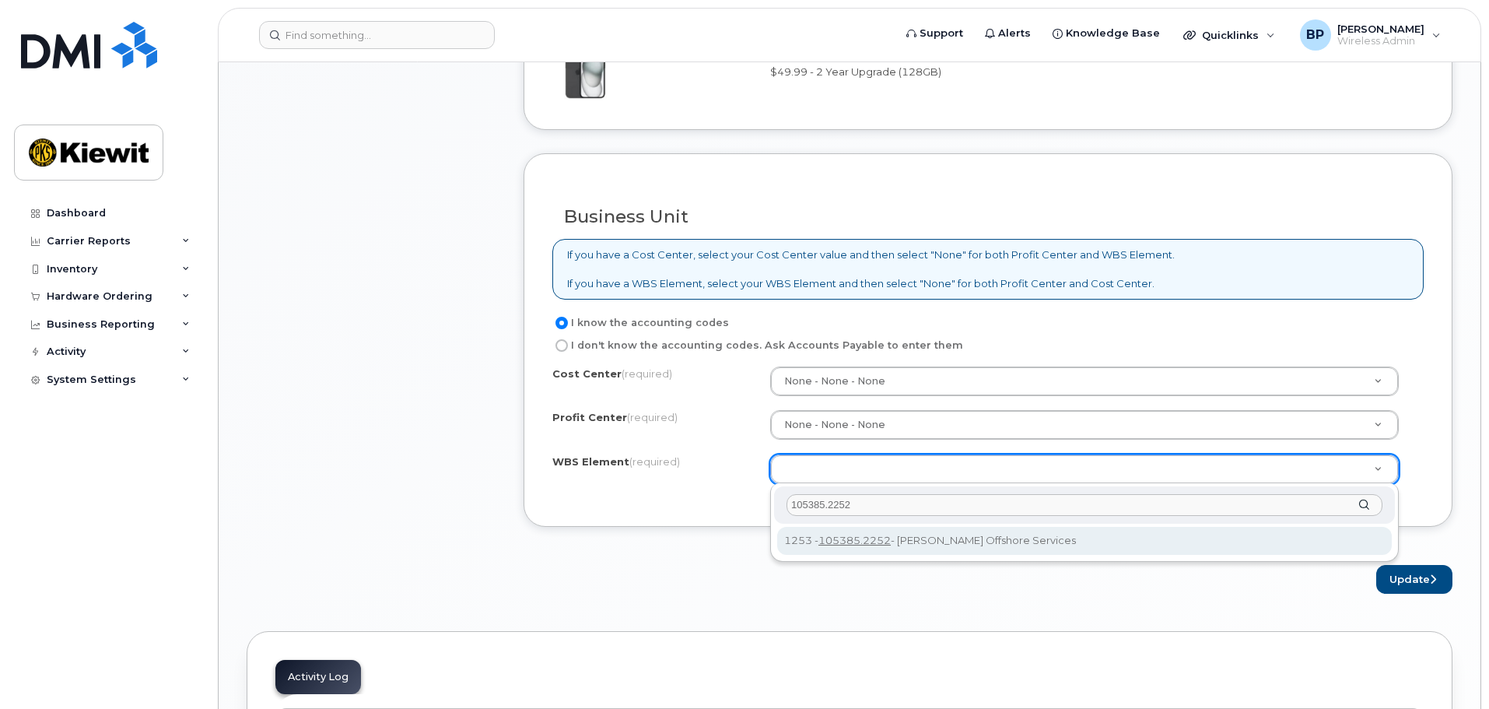
type input "105385.2252"
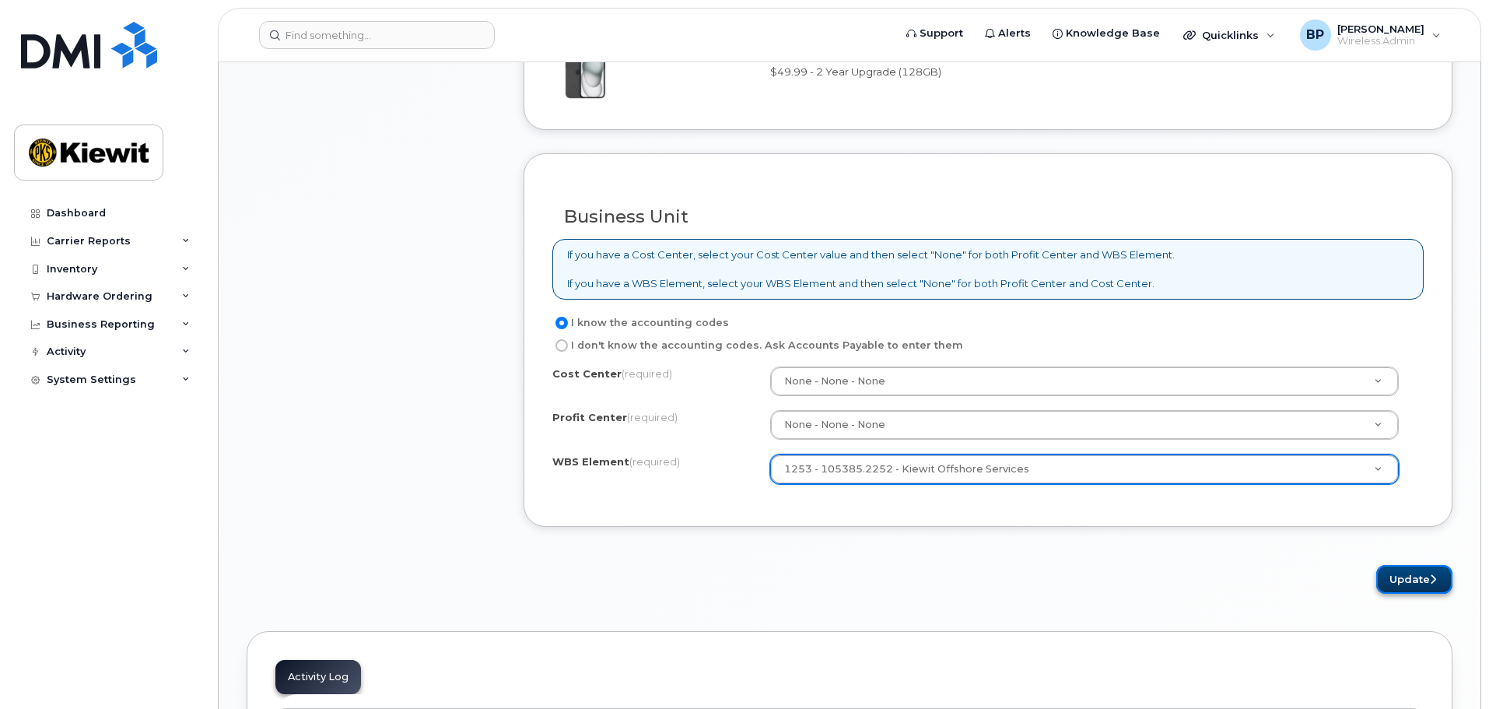
click at [1399, 581] on button "Update" at bounding box center [1414, 579] width 76 height 29
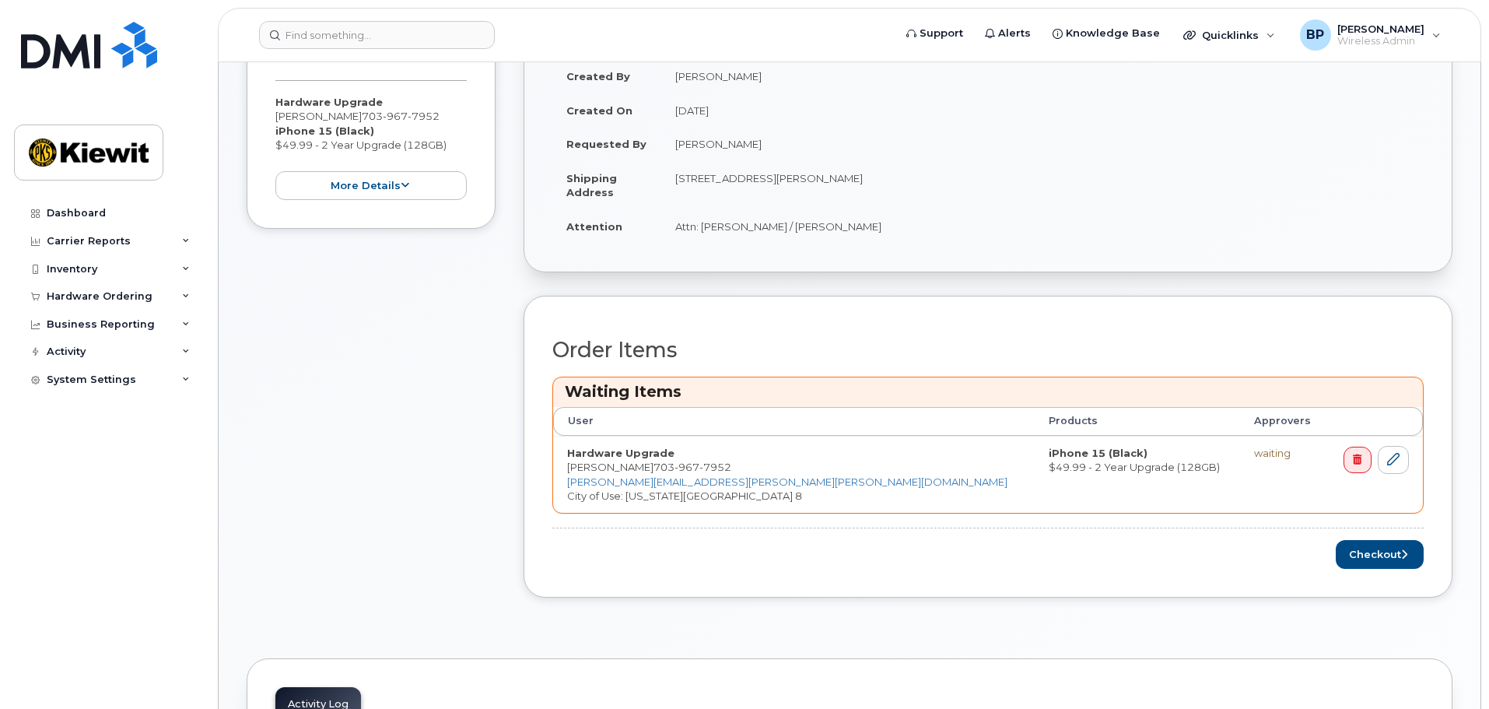
scroll to position [389, 0]
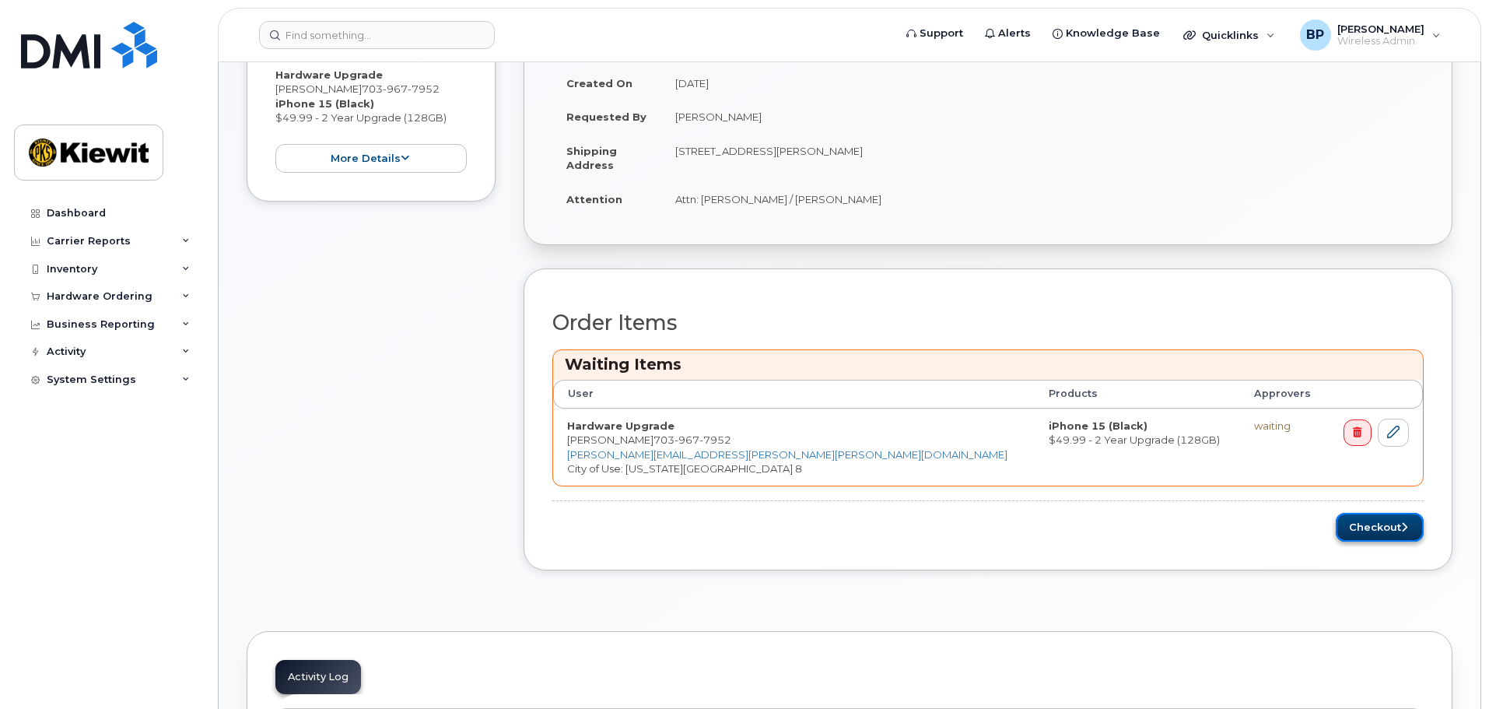
click at [1384, 530] on button "Checkout" at bounding box center [1379, 527] width 88 height 29
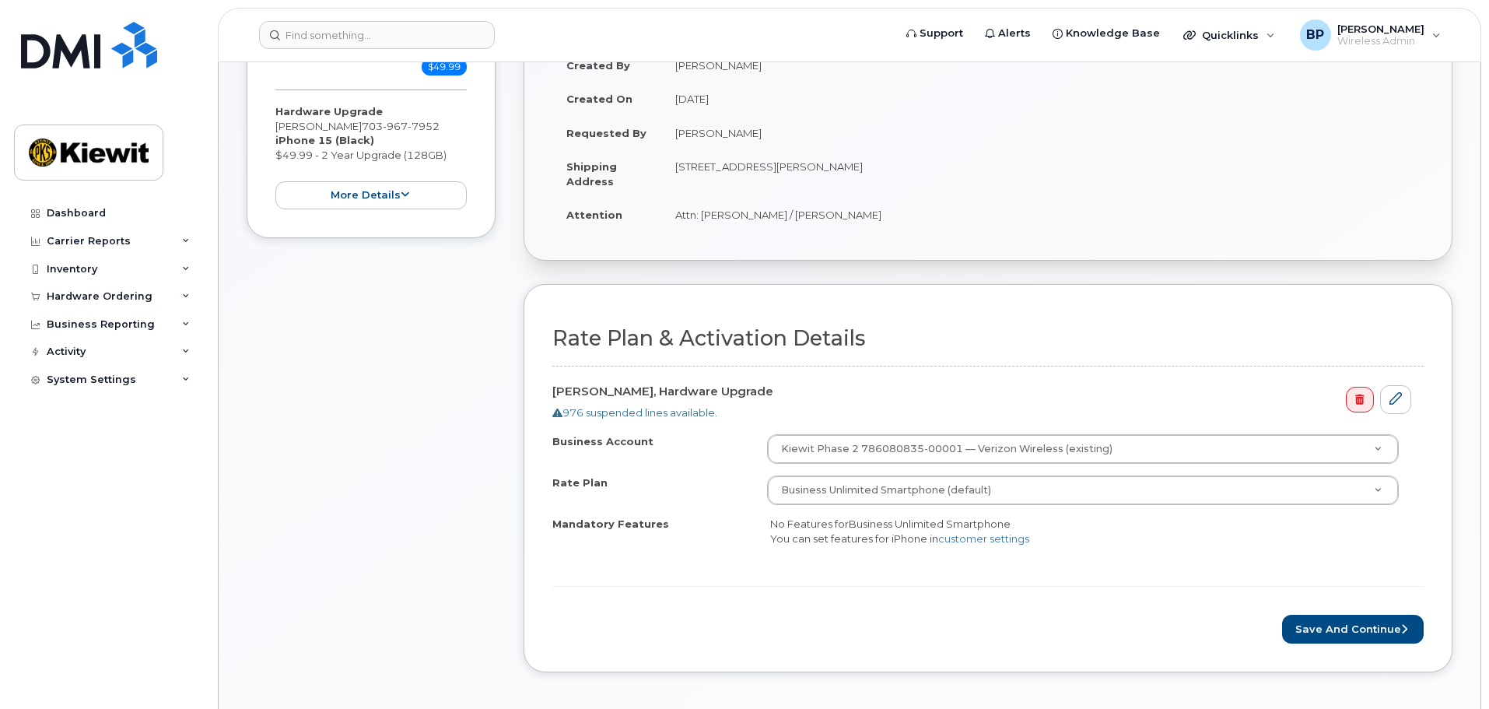
scroll to position [311, 0]
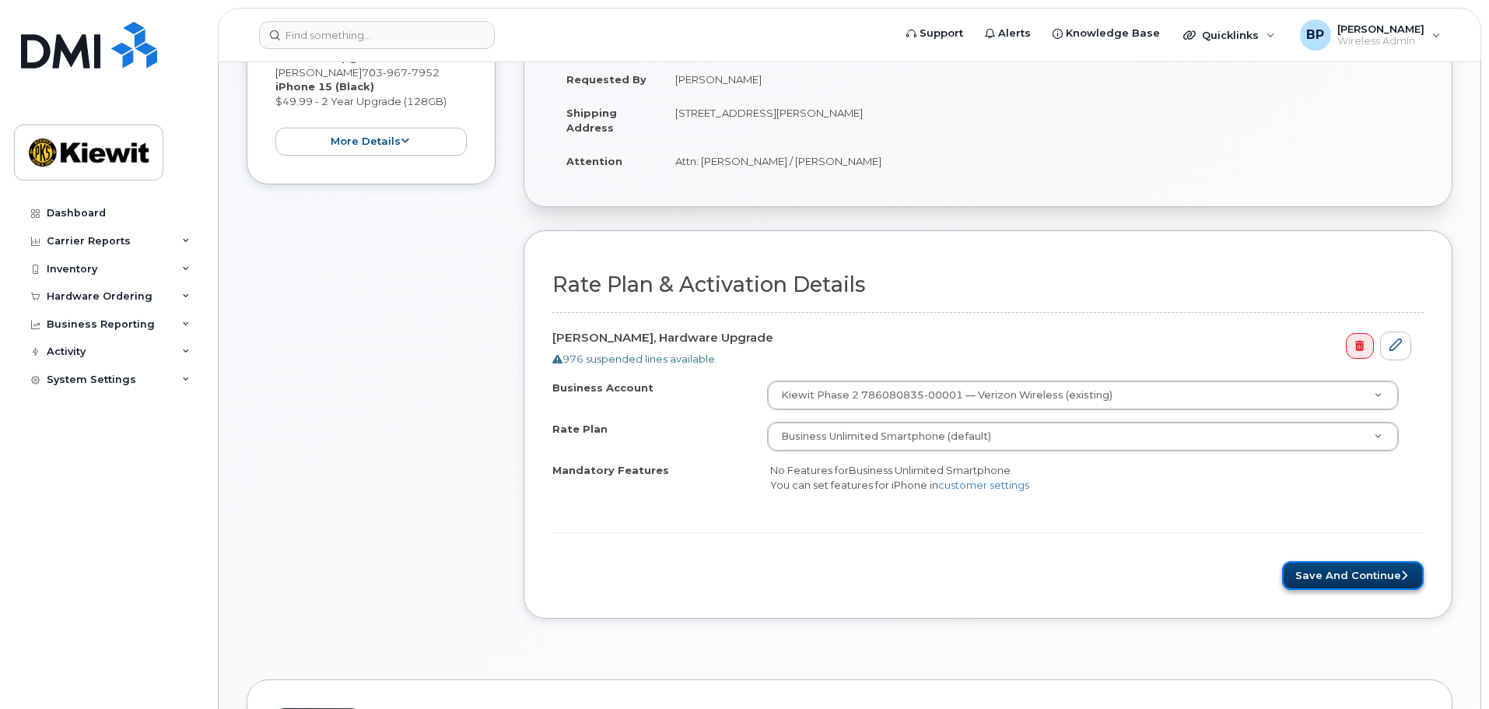
click button "Save and Continue"
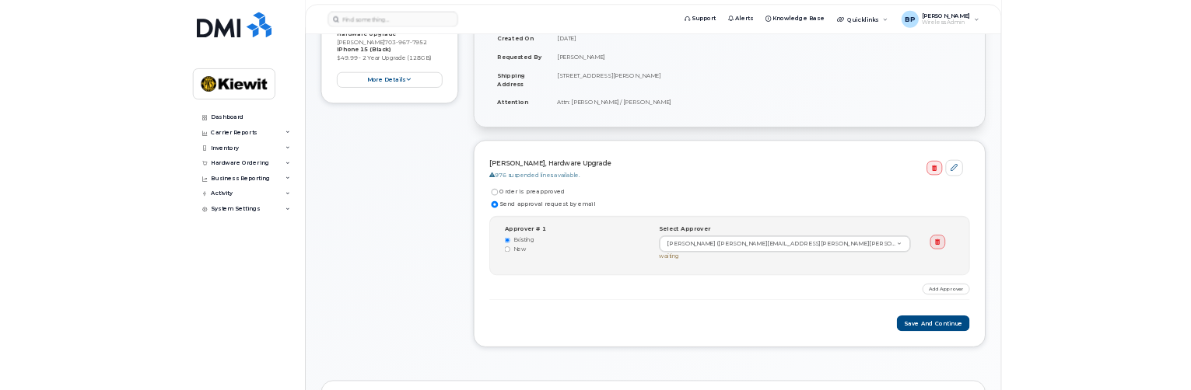
scroll to position [311, 0]
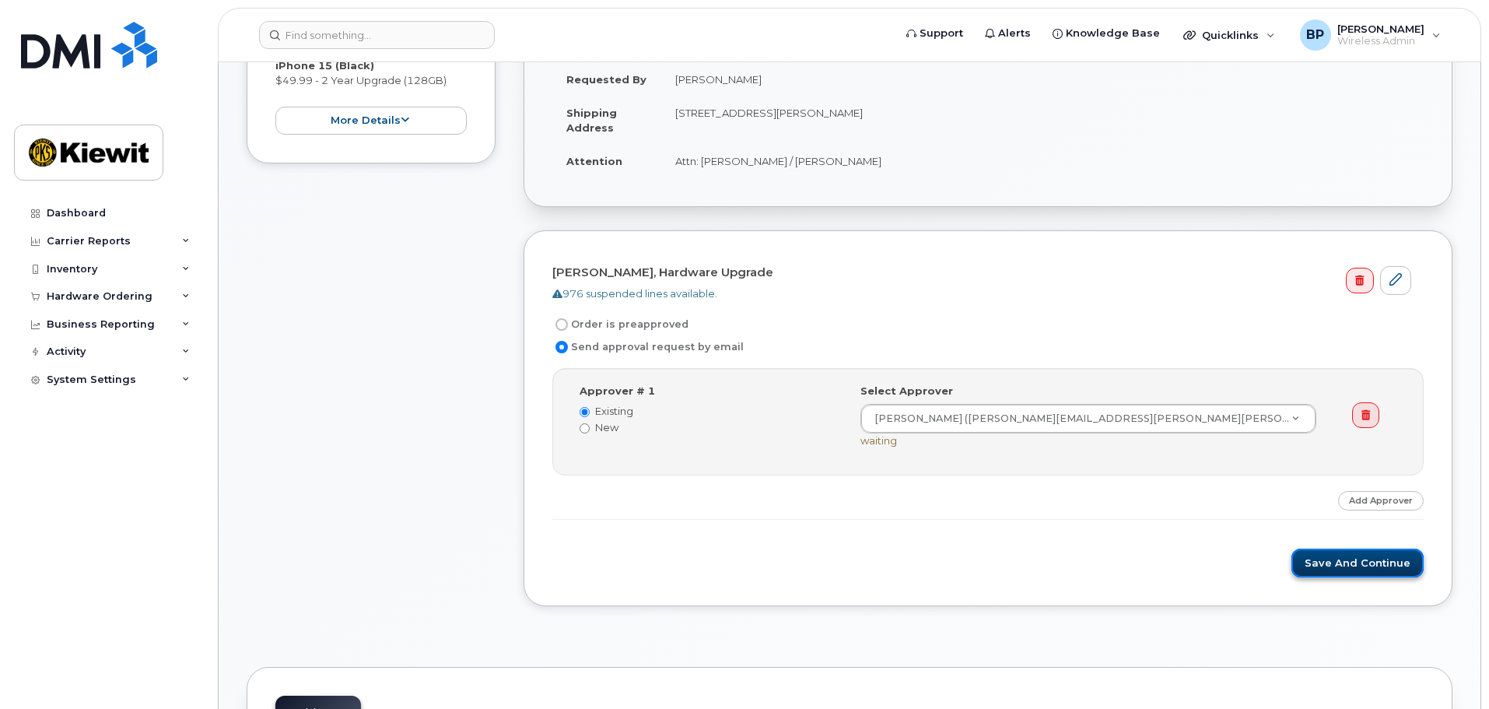
click at [1366, 562] on button "Save and Continue" at bounding box center [1357, 562] width 132 height 29
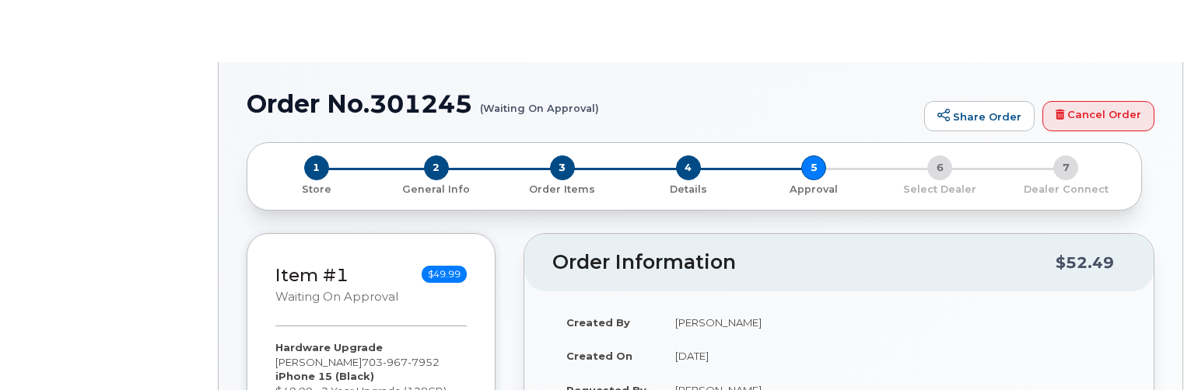
radio input "true"
